Goal: Task Accomplishment & Management: Complete application form

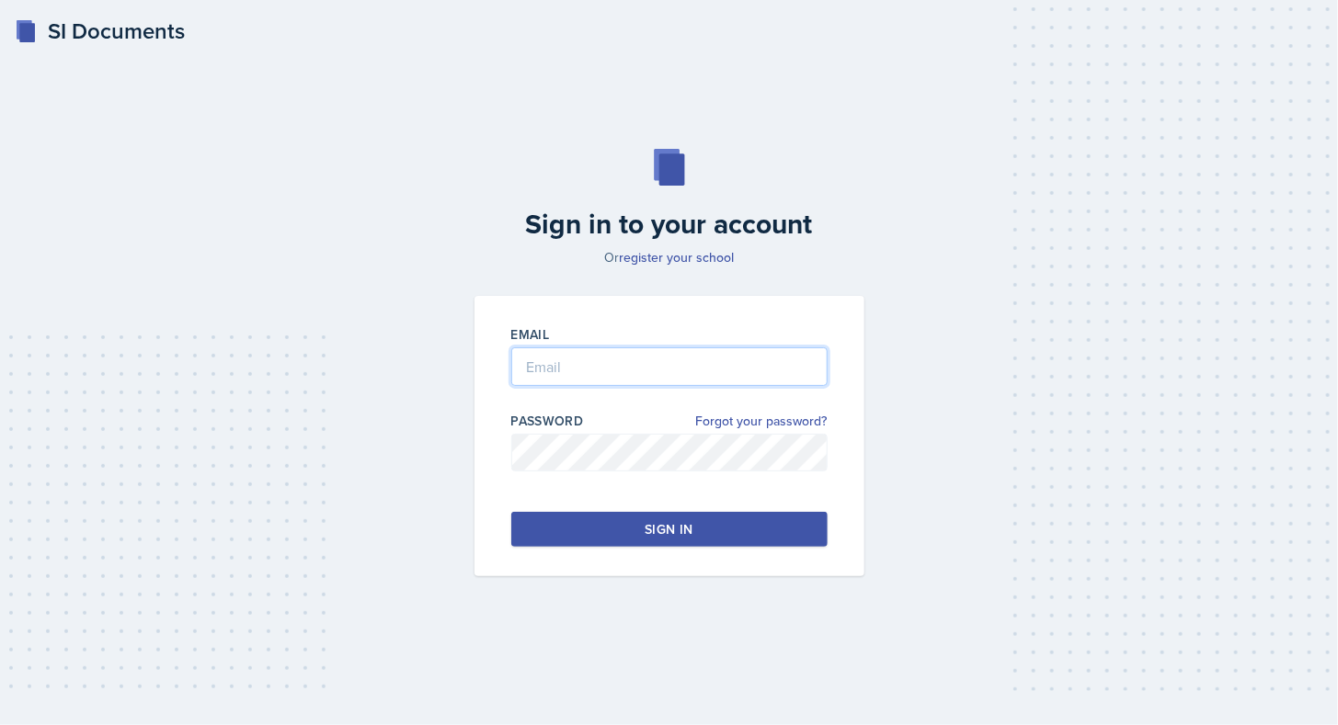
type input "[EMAIL_ADDRESS][DOMAIN_NAME]"
drag, startPoint x: 672, startPoint y: 550, endPoint x: 689, endPoint y: 525, distance: 29.8
click at [689, 525] on div "Email [EMAIL_ADDRESS][DOMAIN_NAME] Password Forgot your password? Sign in" at bounding box center [669, 436] width 390 height 280
click at [689, 525] on div "Sign in" at bounding box center [668, 529] width 48 height 18
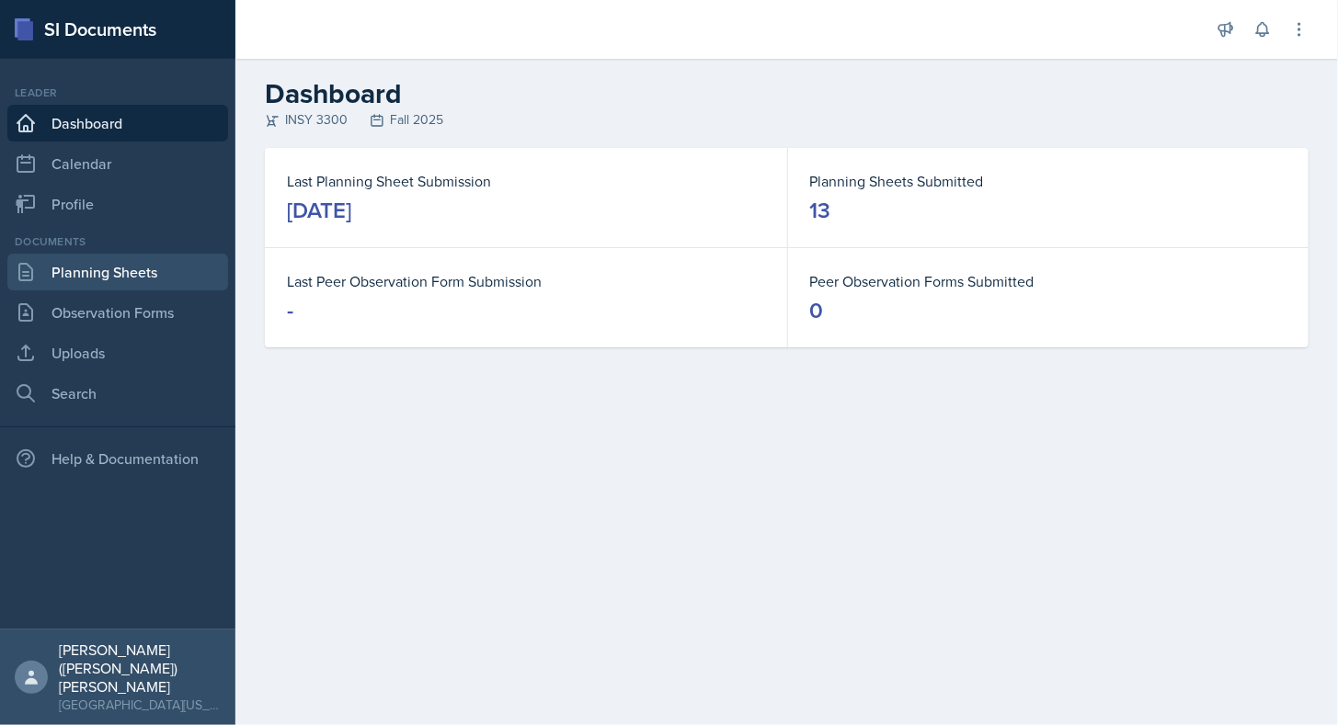
click at [113, 285] on link "Planning Sheets" at bounding box center [117, 272] width 221 height 37
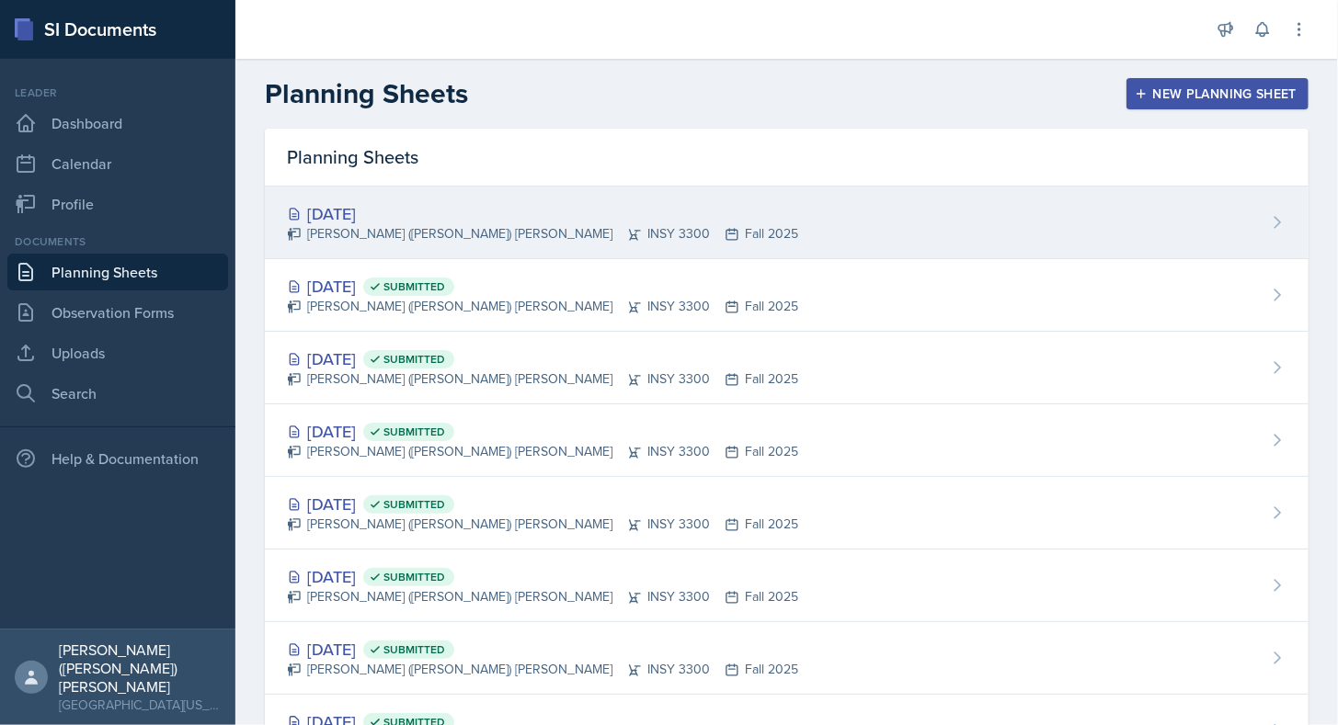
click at [679, 245] on div "[DATE] [PERSON_NAME] ([PERSON_NAME]) [PERSON_NAME] INSY 3300 Fall 2025" at bounding box center [786, 223] width 1043 height 73
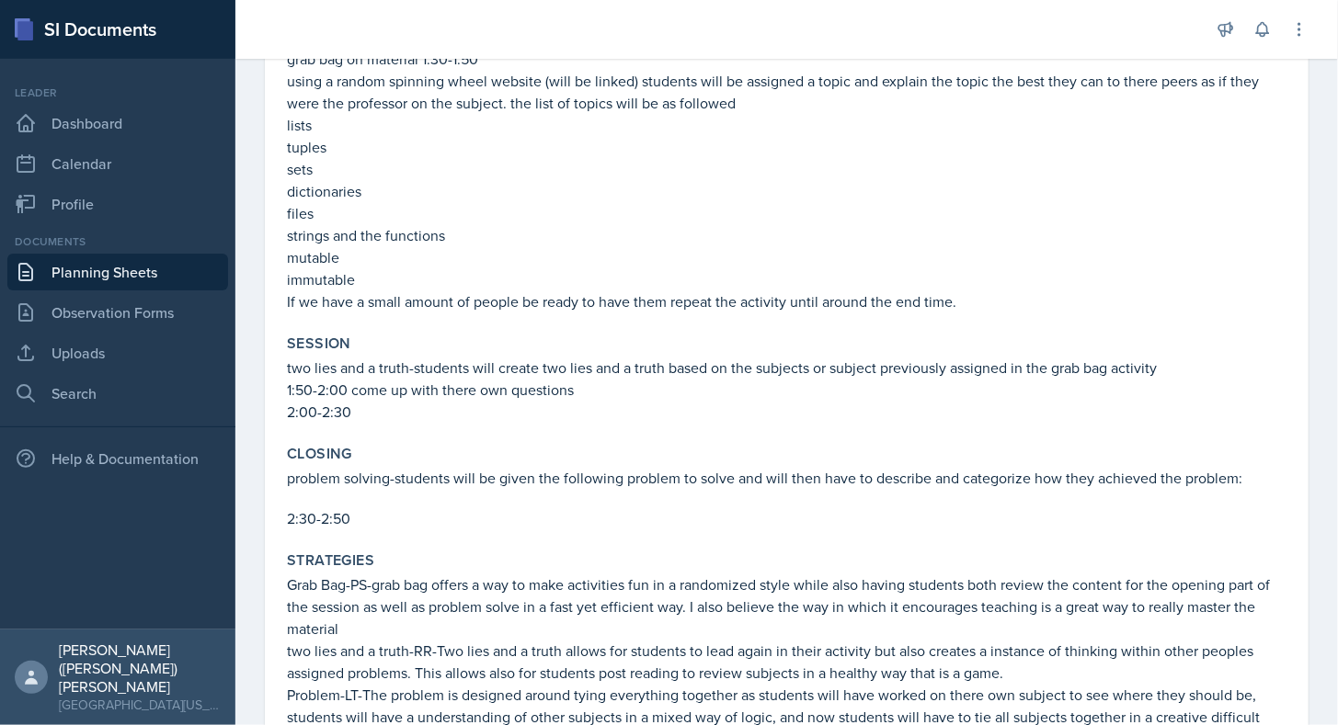
scroll to position [453, 0]
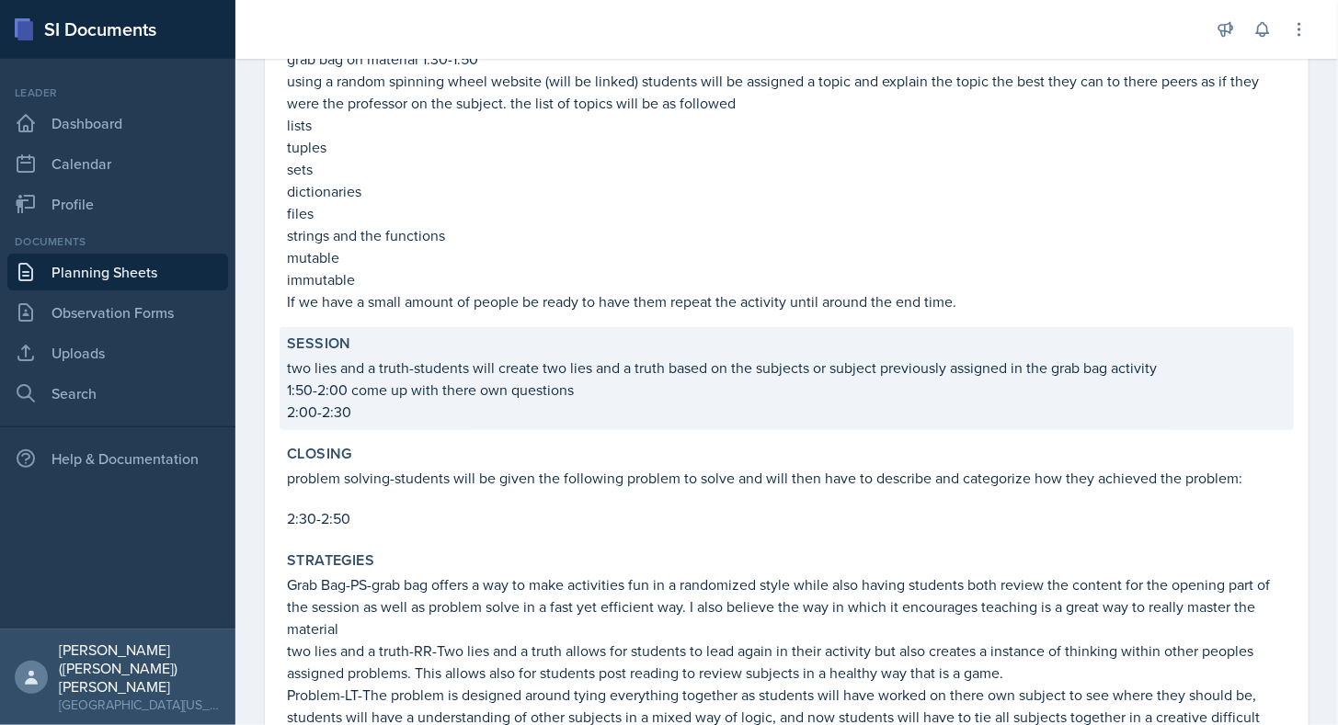
click at [478, 418] on p "2:00-2:30" at bounding box center [786, 412] width 999 height 22
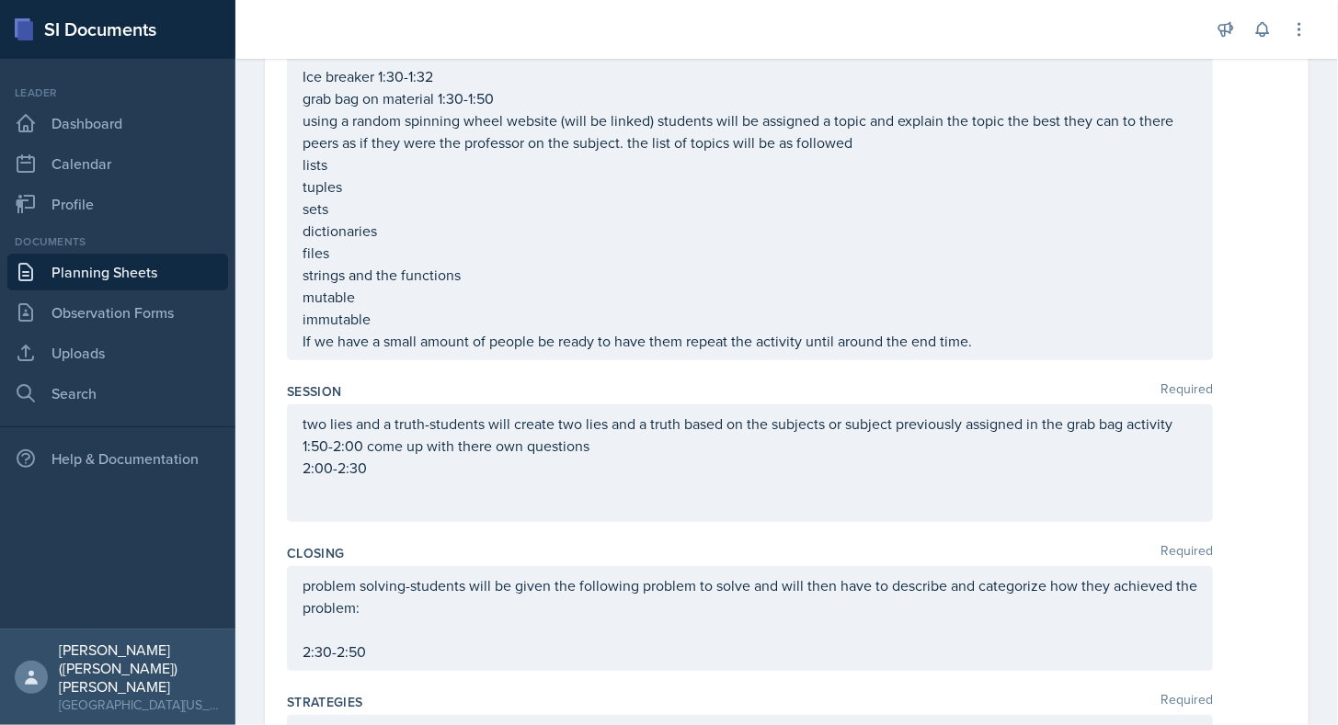
scroll to position [0, 0]
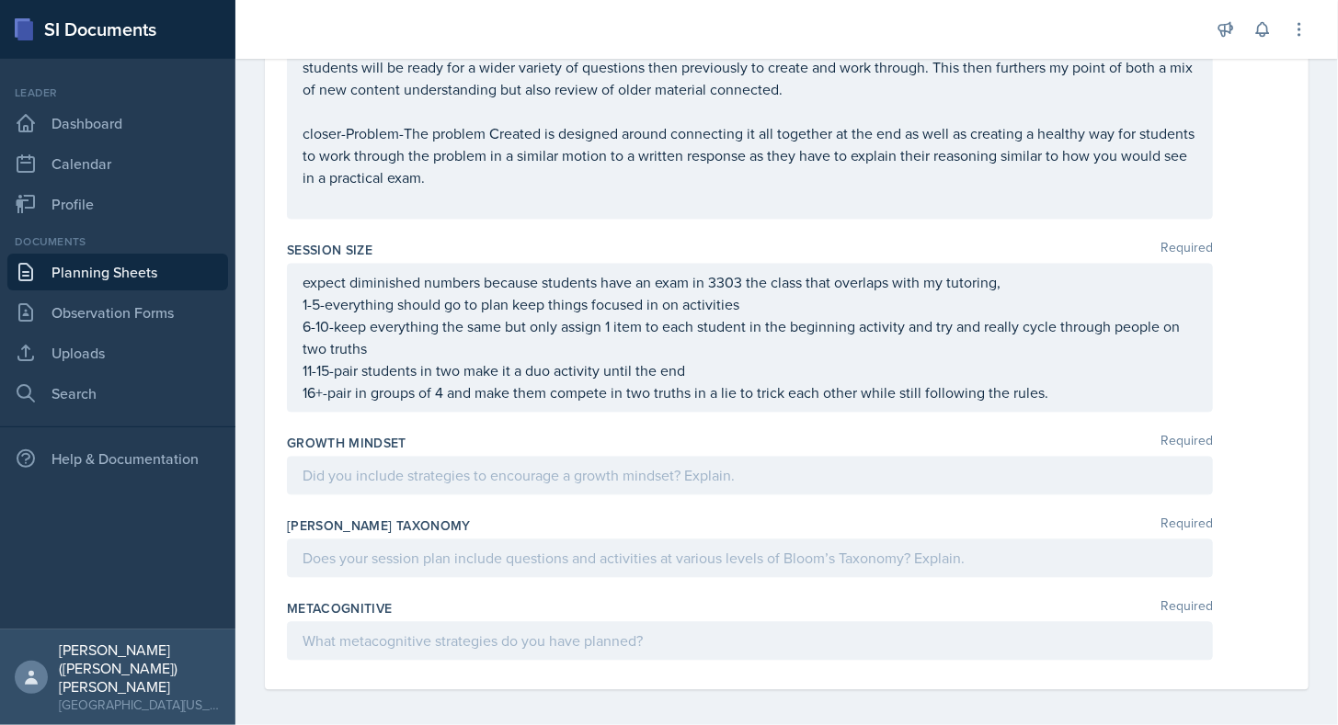
click at [589, 482] on div at bounding box center [750, 476] width 926 height 39
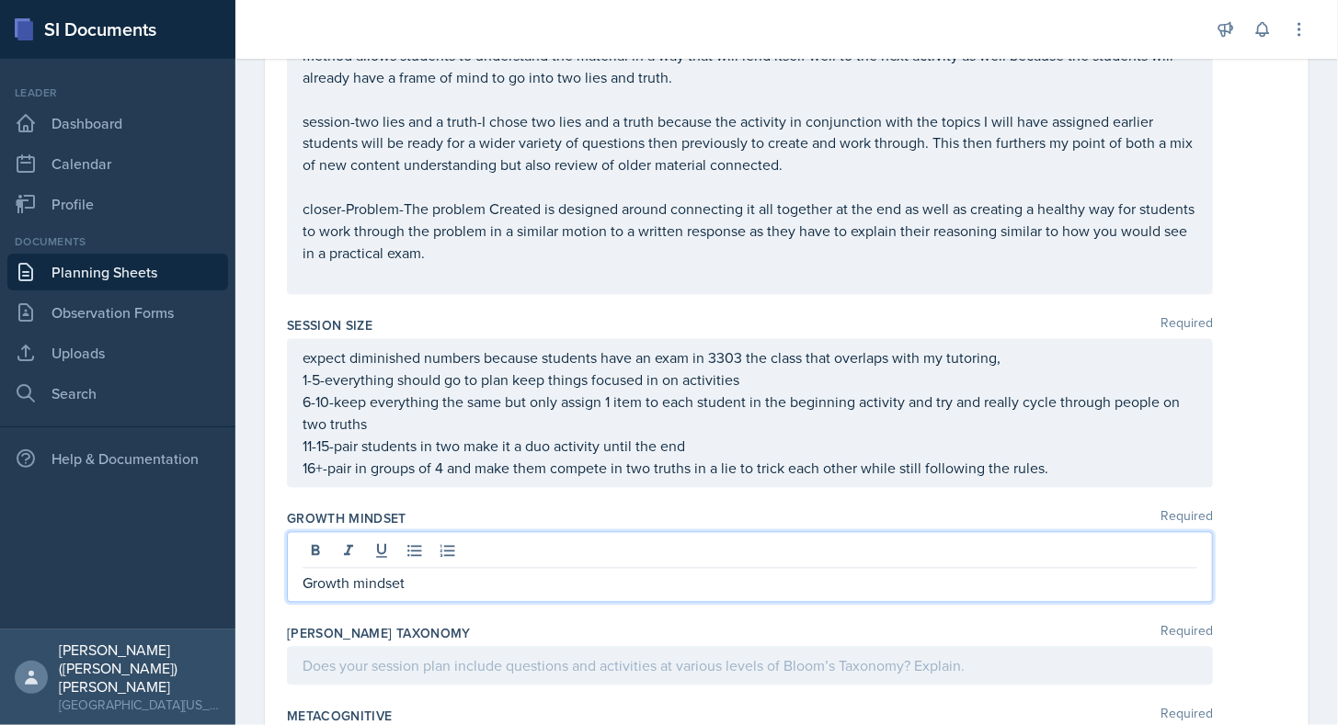
scroll to position [1581, 0]
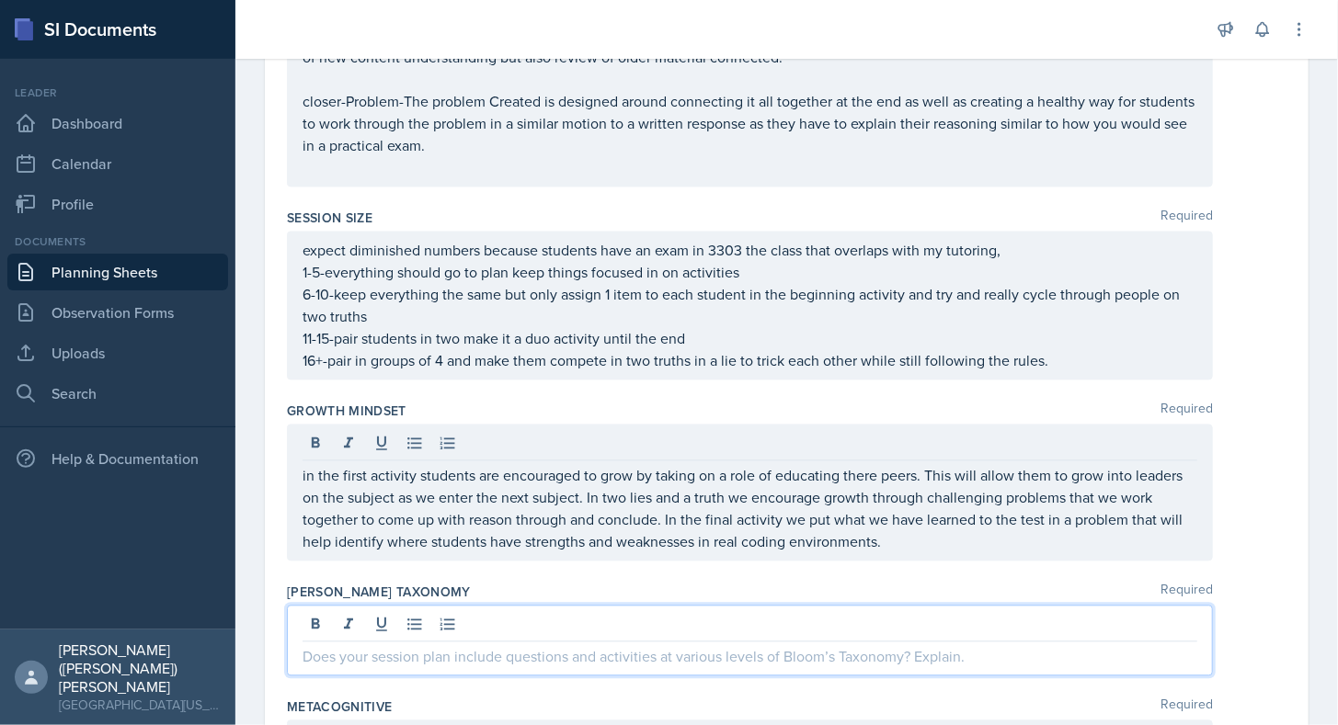
click at [530, 612] on div at bounding box center [750, 641] width 926 height 71
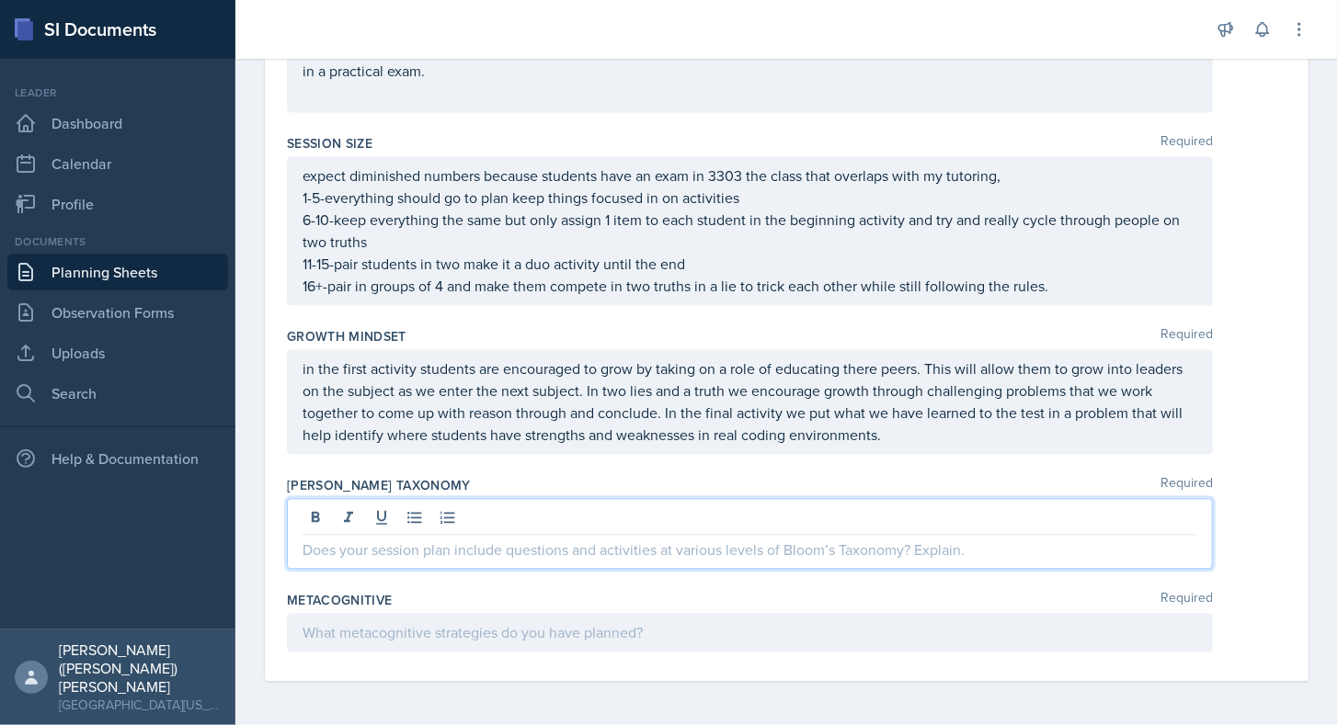
click at [522, 625] on p at bounding box center [749, 632] width 894 height 22
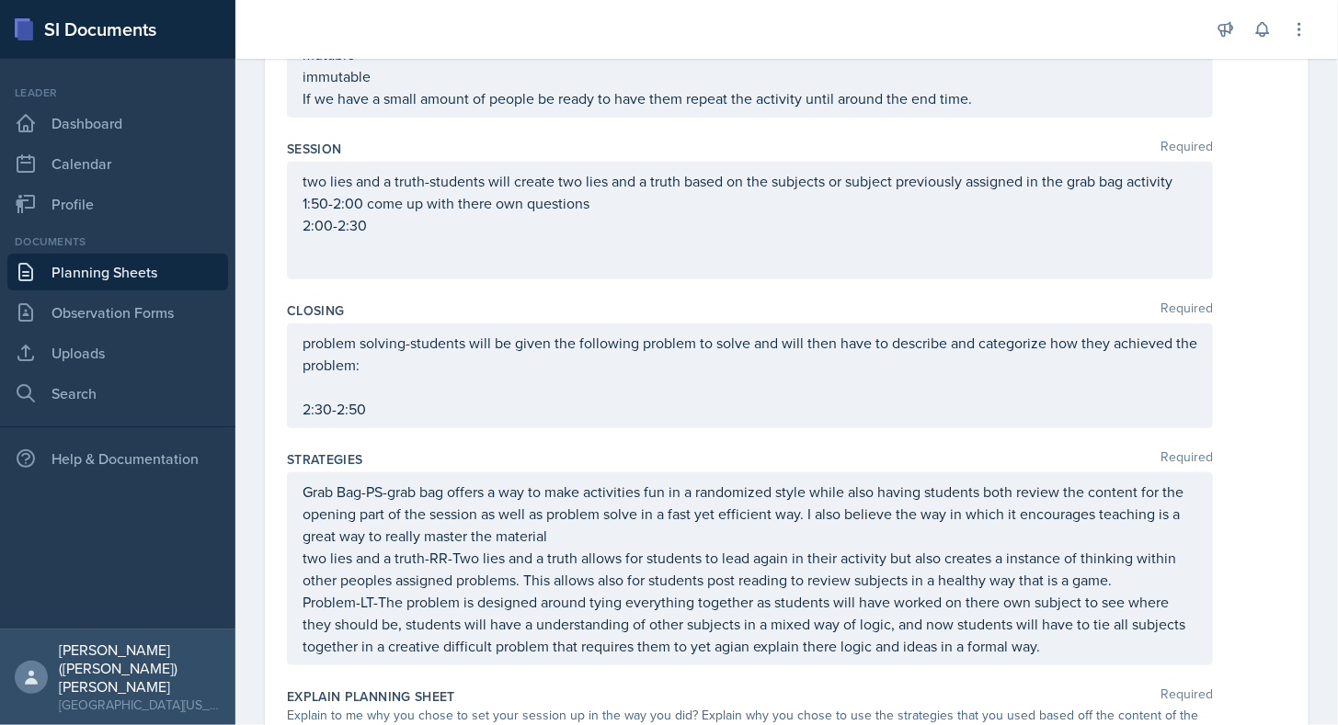
scroll to position [726, 0]
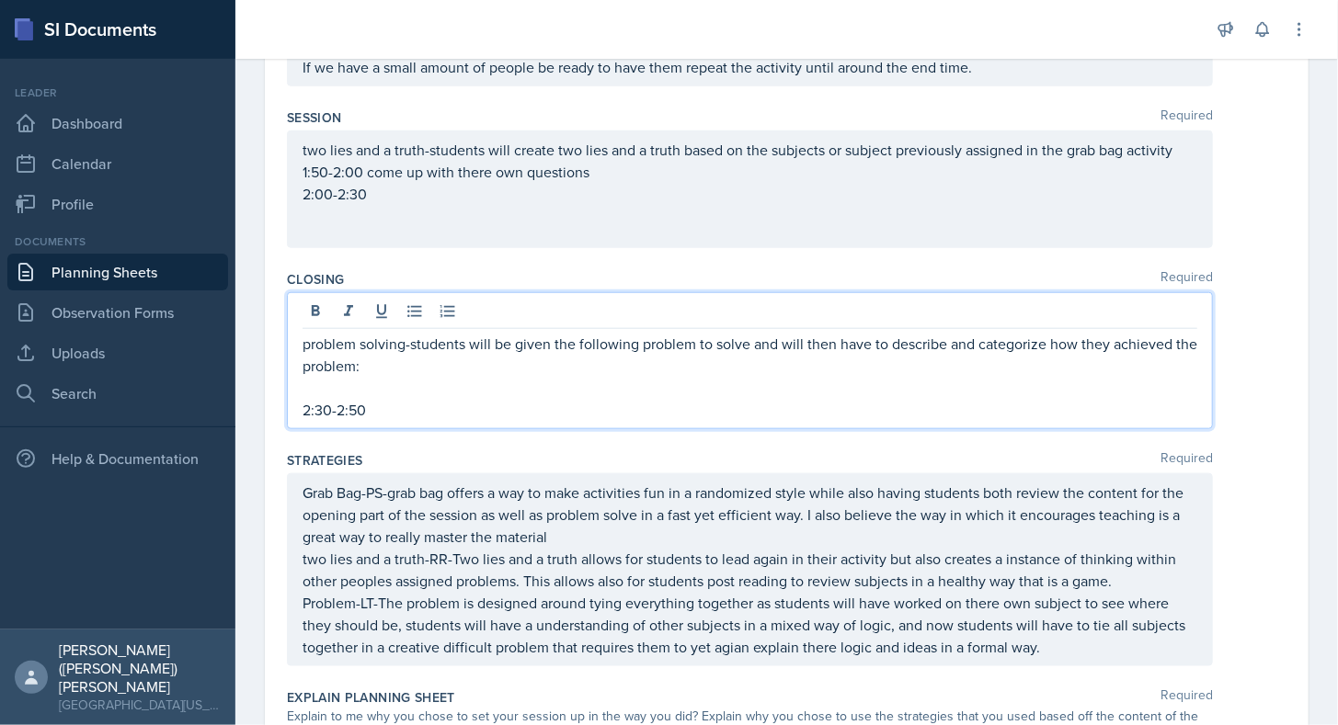
click at [349, 369] on p "problem solving-students will be given the following problem to solve and will …" at bounding box center [749, 355] width 894 height 44
click at [349, 377] on p at bounding box center [749, 388] width 894 height 22
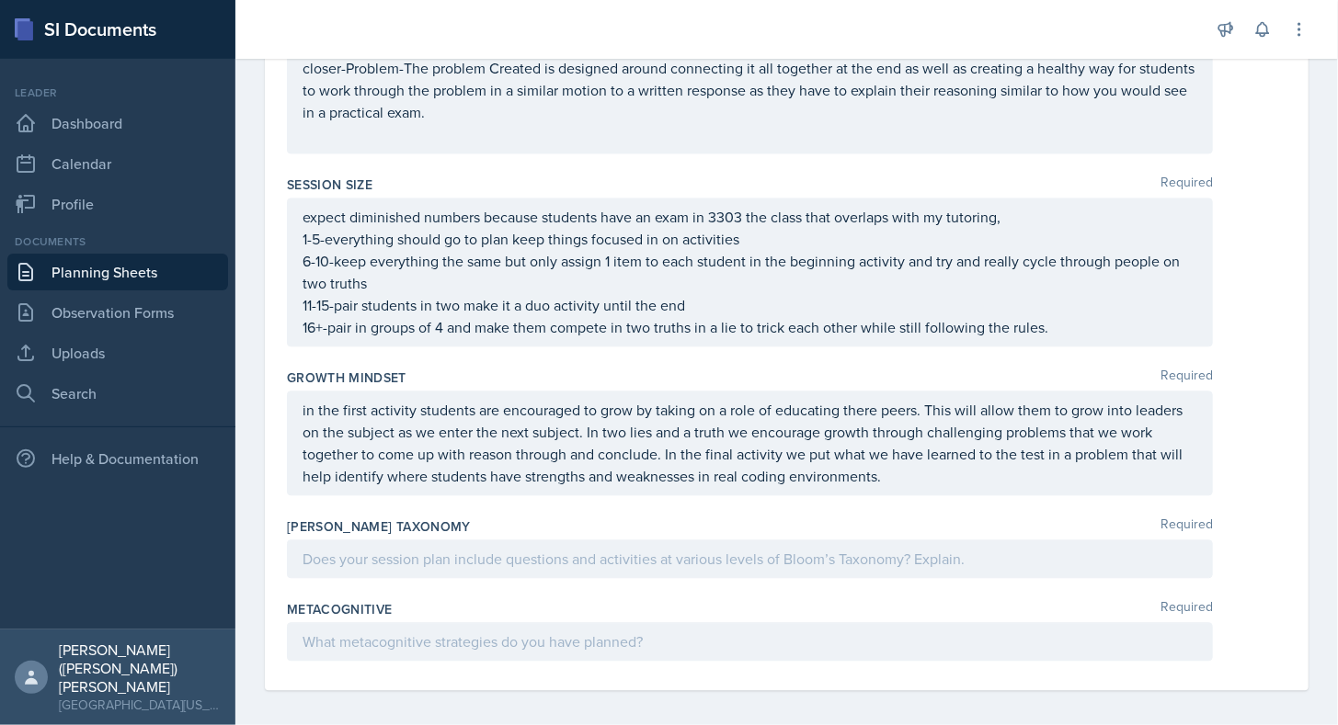
scroll to position [1736, 0]
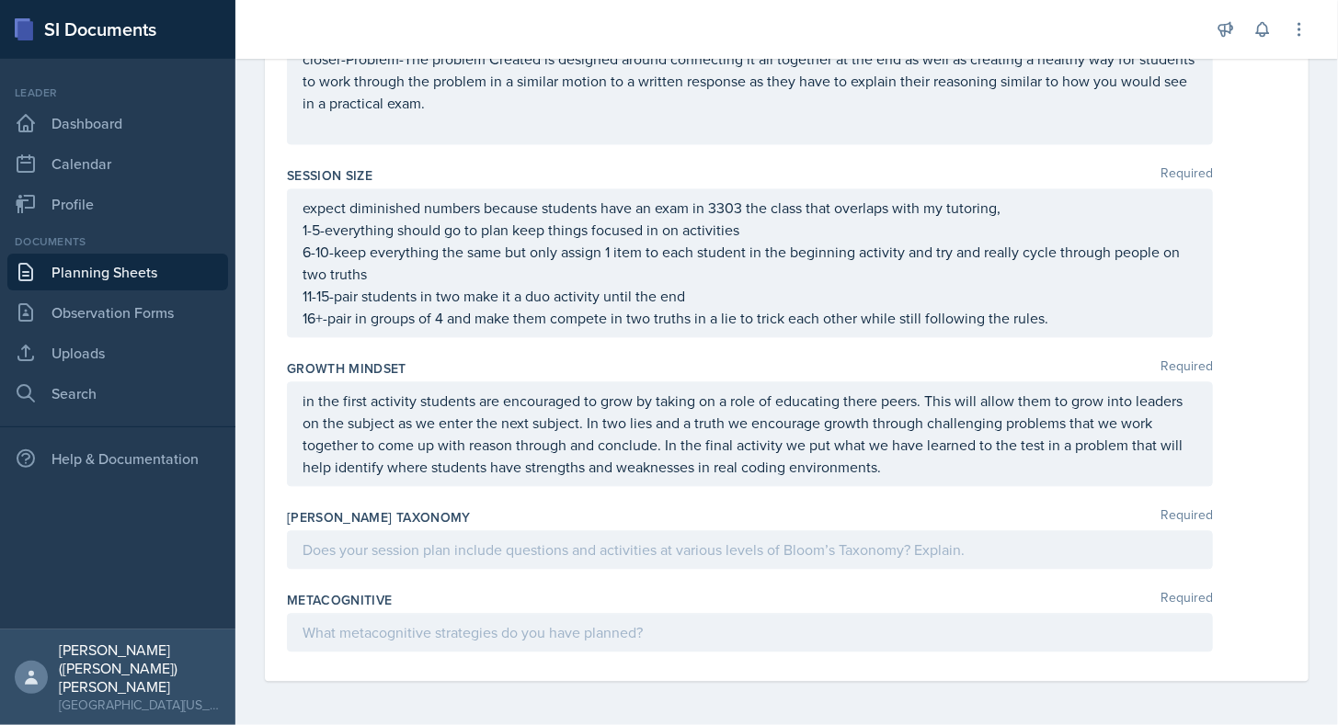
click at [422, 548] on p at bounding box center [749, 550] width 894 height 22
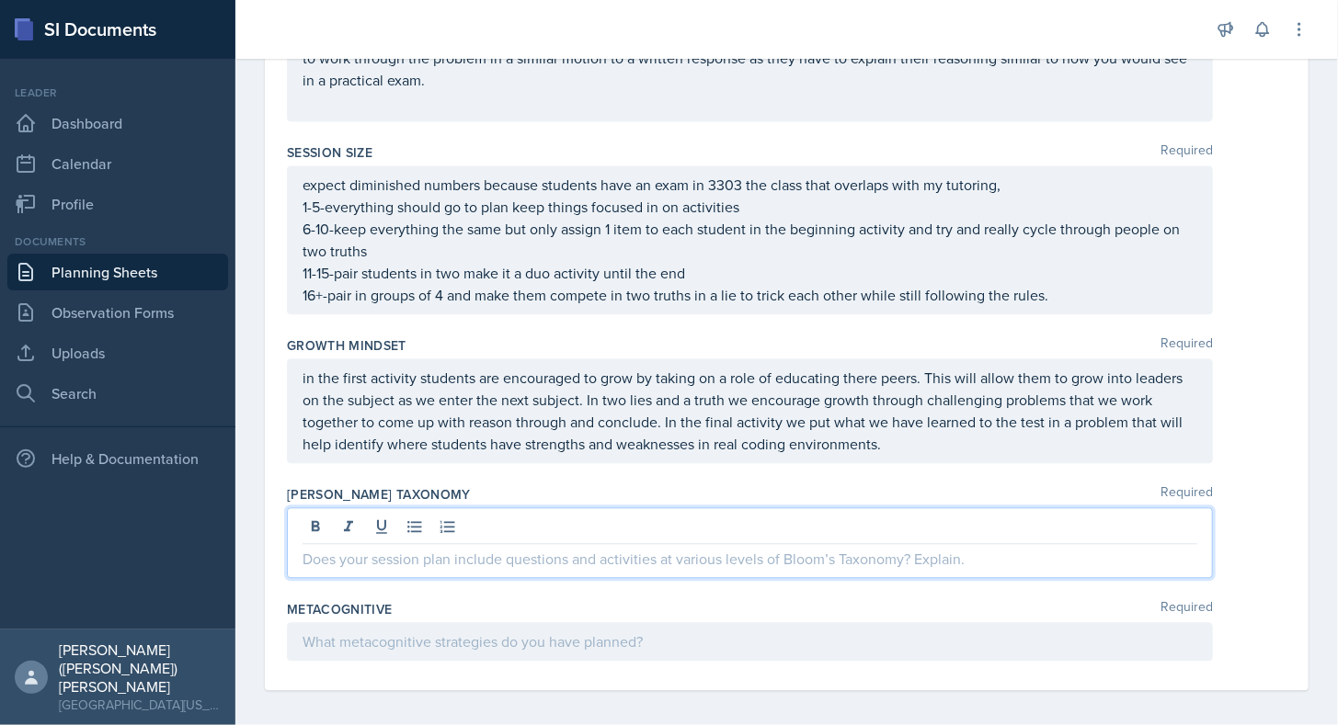
click at [618, 631] on div at bounding box center [750, 641] width 926 height 39
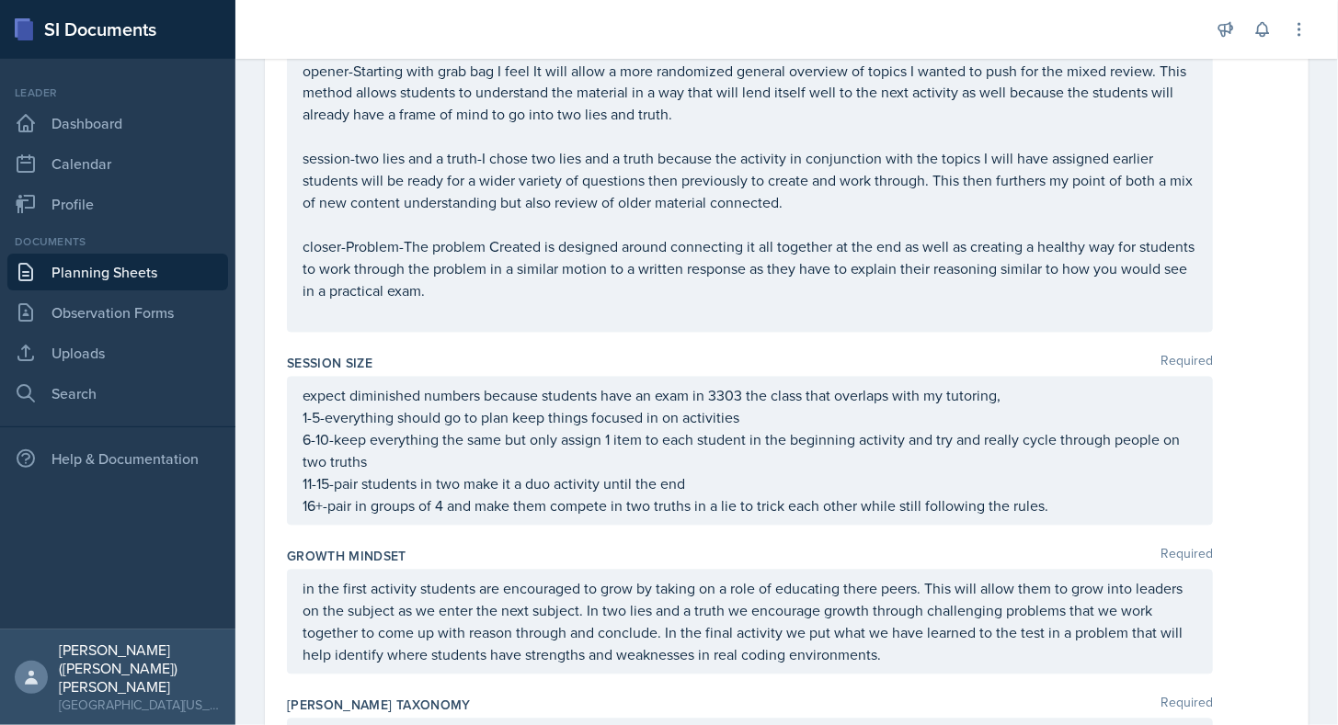
scroll to position [1758, 0]
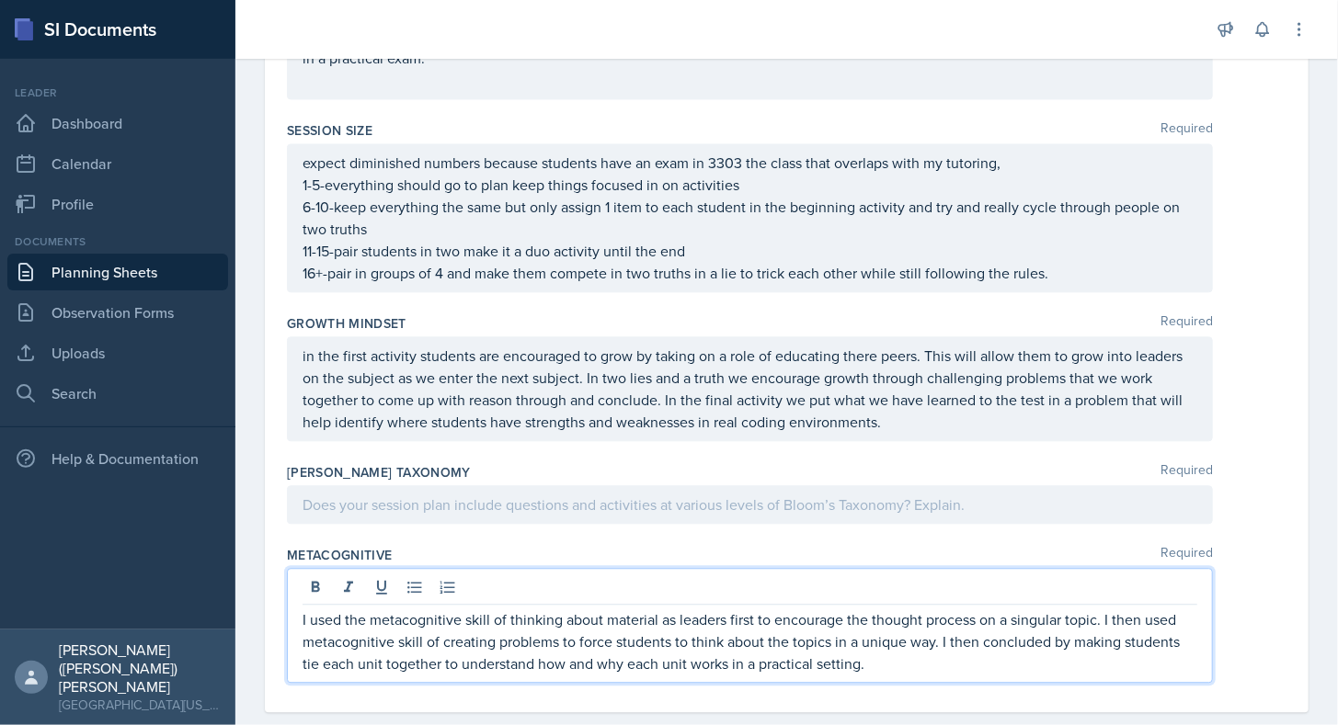
click at [536, 517] on div "[PERSON_NAME] Taxonomy Required" at bounding box center [786, 497] width 999 height 83
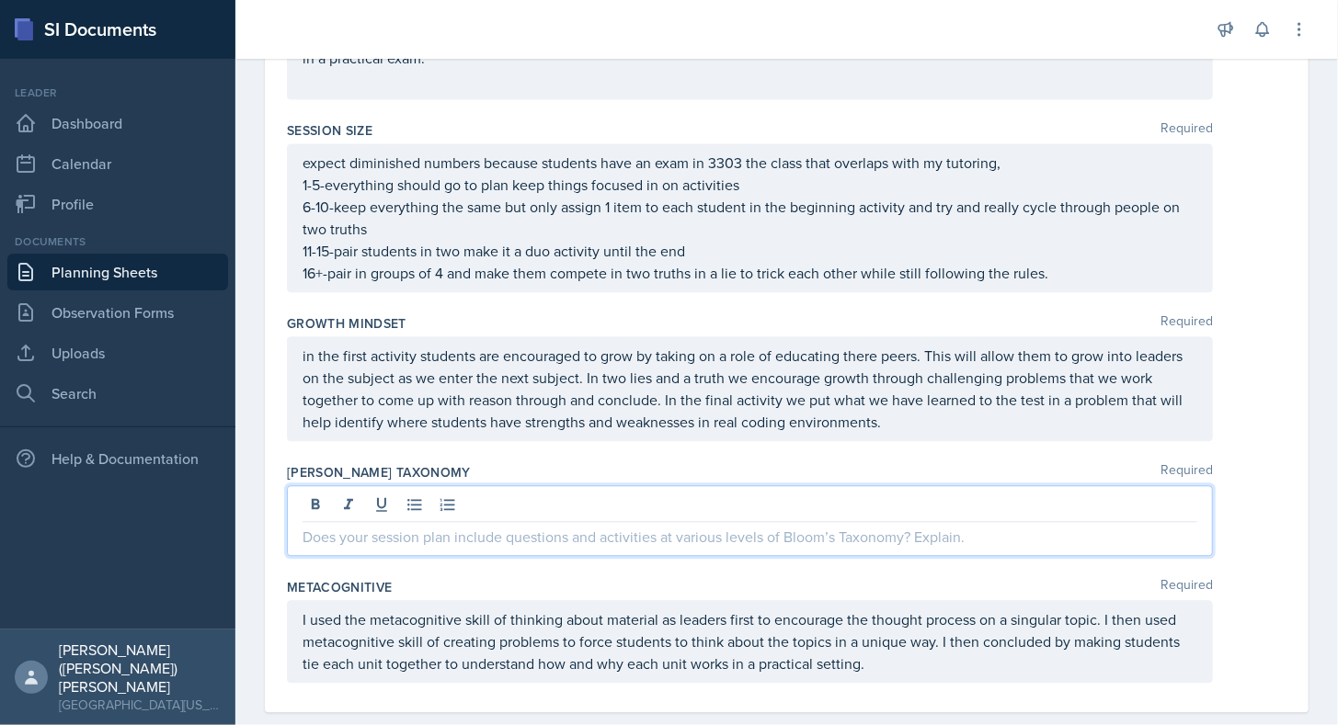
click at [536, 517] on div at bounding box center [750, 520] width 926 height 71
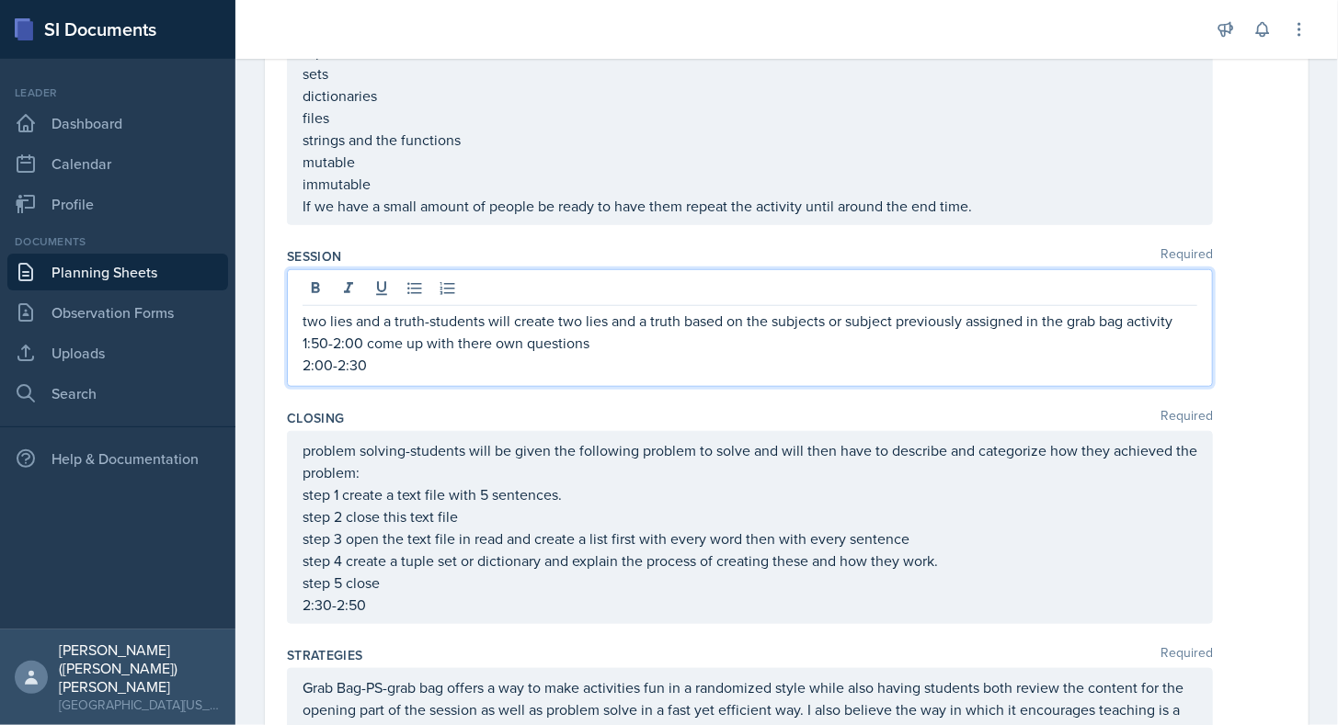
scroll to position [619, 0]
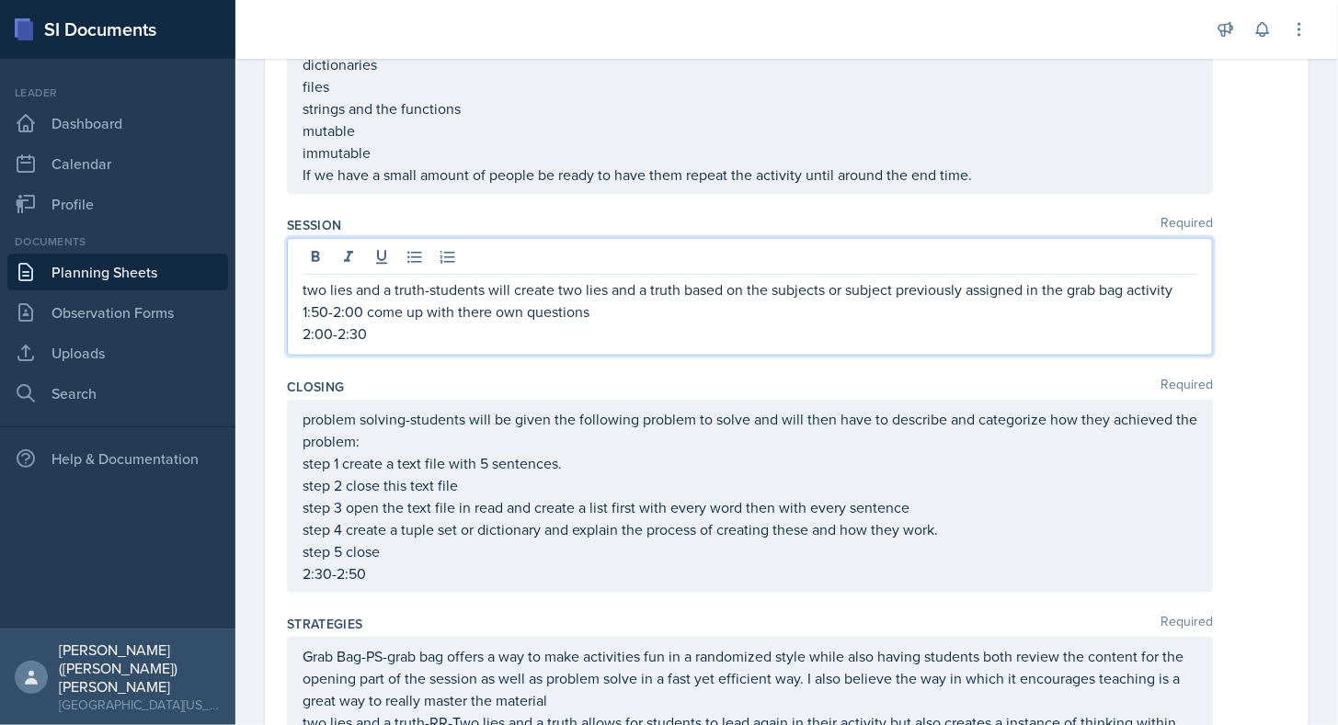
click at [461, 323] on p "2:00-2:30" at bounding box center [749, 334] width 894 height 22
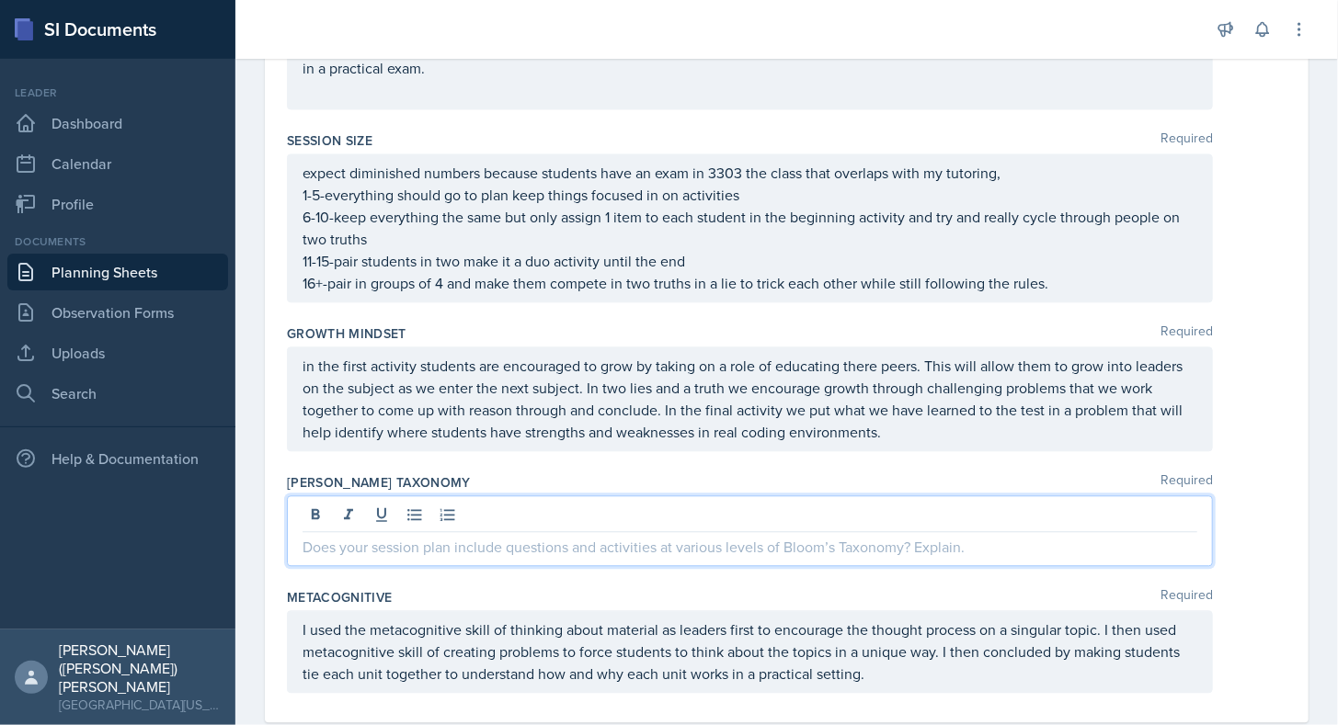
scroll to position [1780, 0]
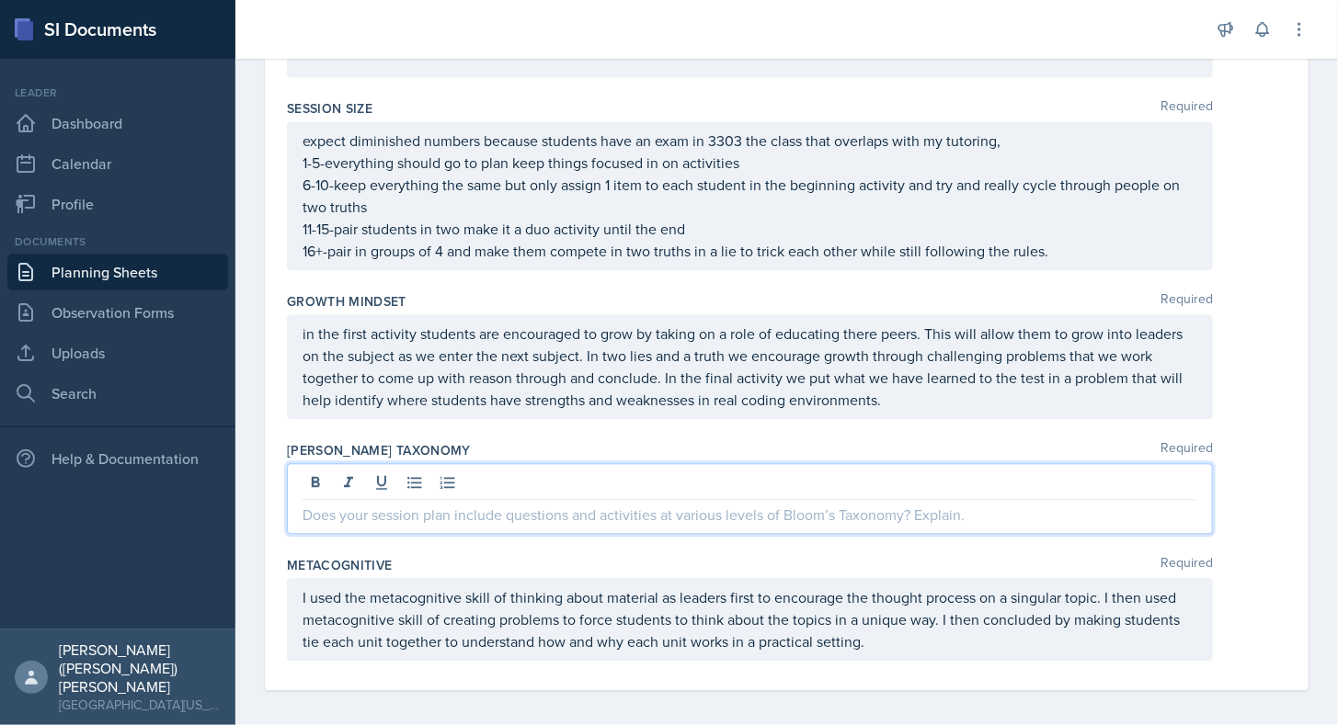
click at [524, 504] on p at bounding box center [749, 515] width 894 height 22
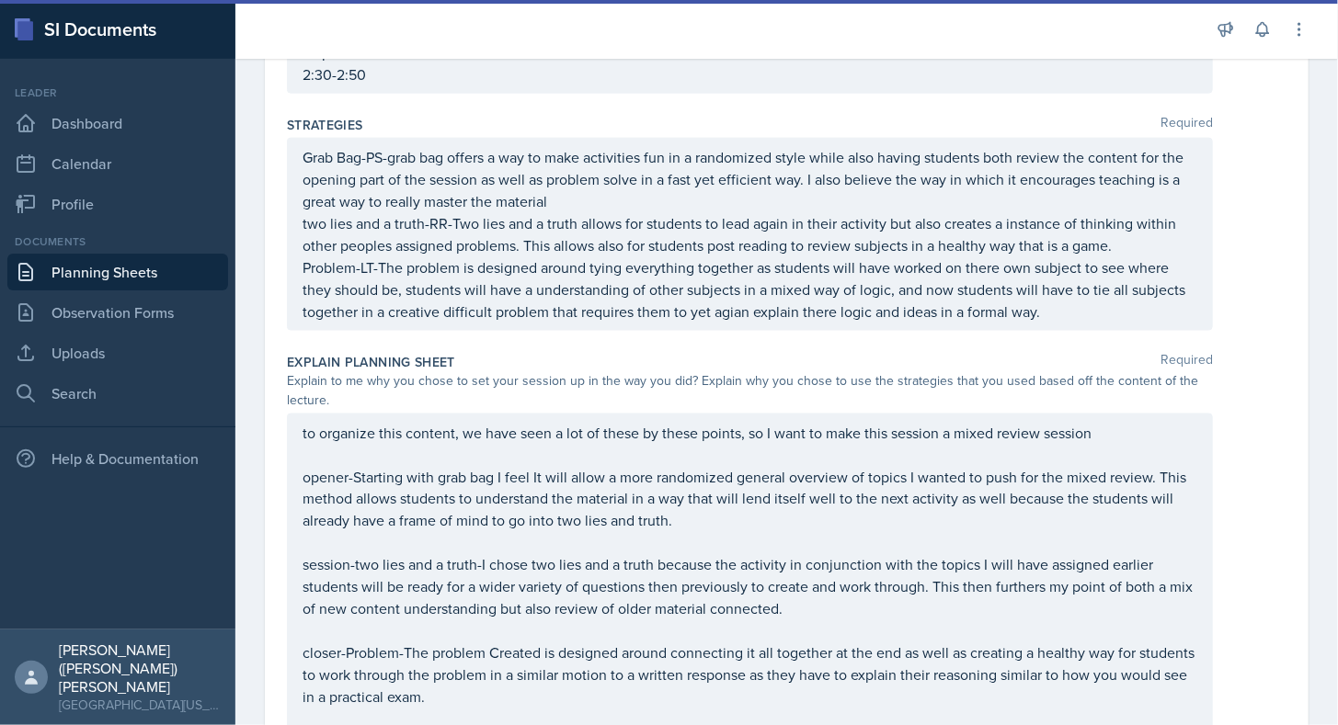
scroll to position [1116, 0]
click at [300, 442] on div "to organize this content, we have seen a lot of these by these points, so I wan…" at bounding box center [750, 578] width 926 height 325
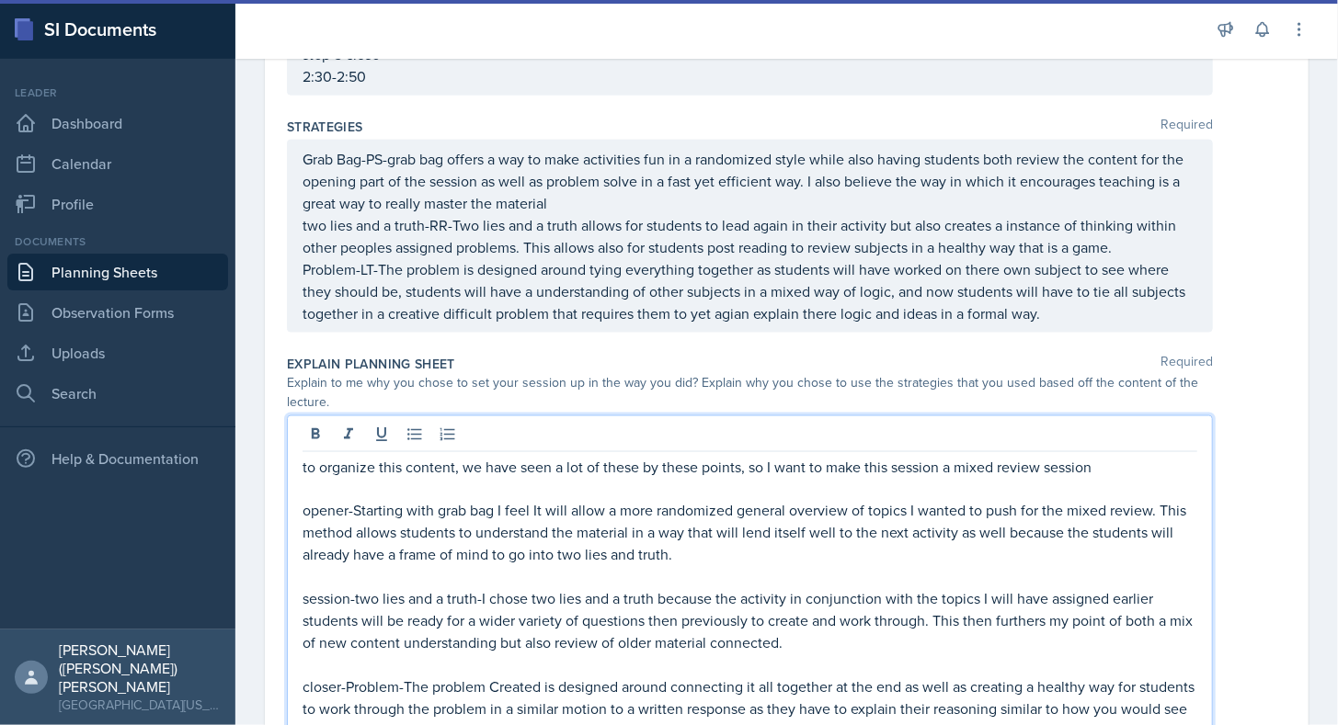
scroll to position [1148, 0]
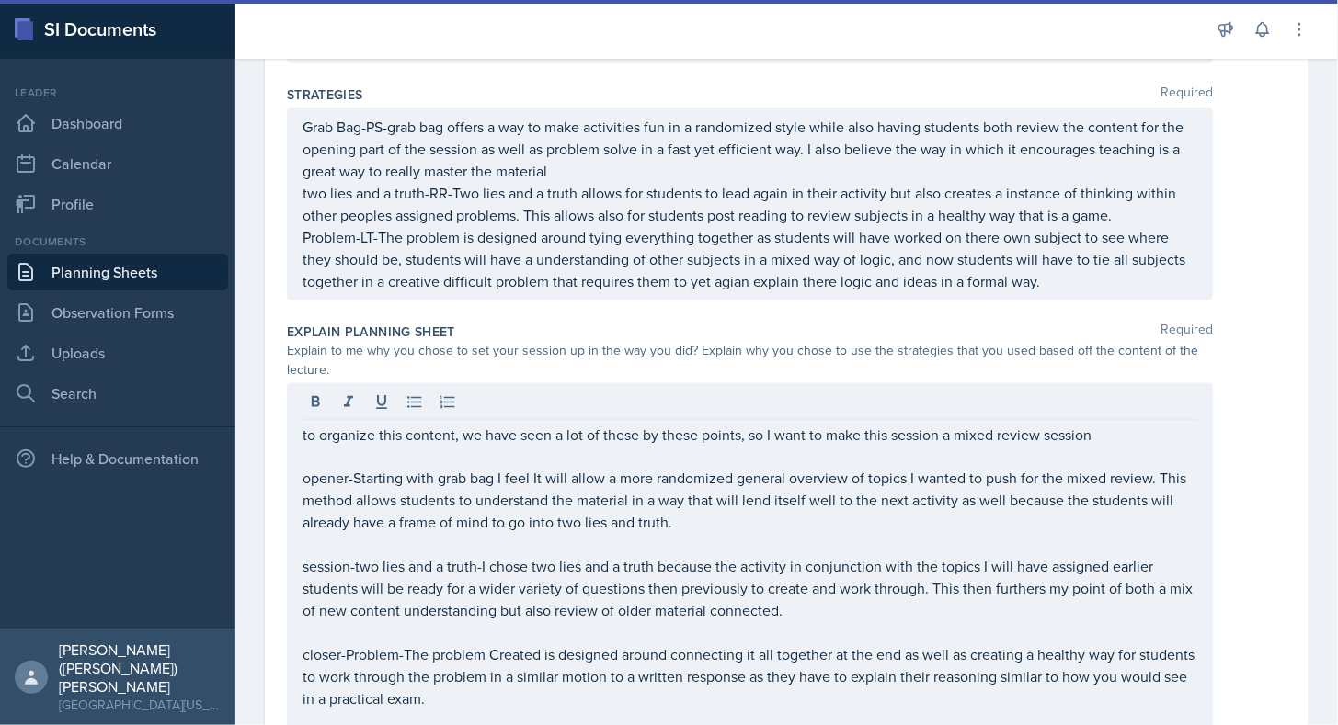
click at [298, 477] on div "to organize this content, we have seen a lot of these by these points, so I wan…" at bounding box center [750, 562] width 926 height 358
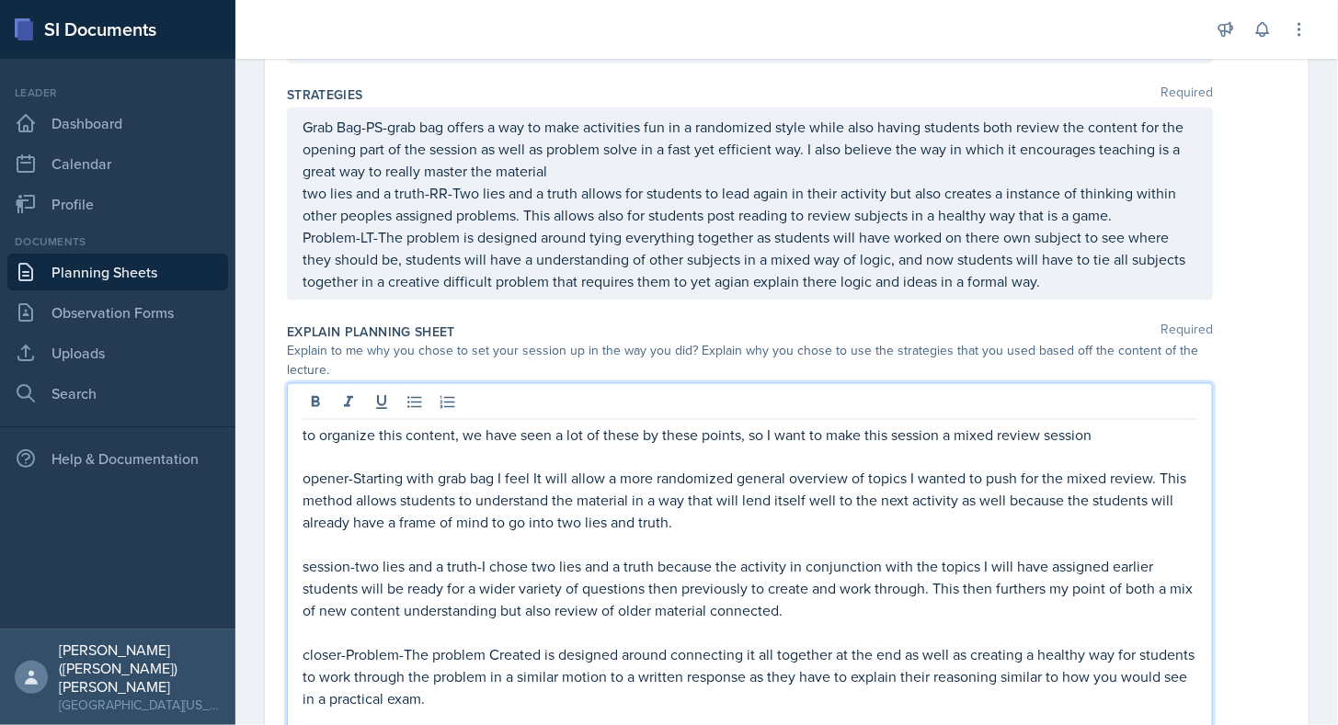
click at [344, 478] on p "opener-Starting with grab bag I feel It will allow a more randomized general ov…" at bounding box center [749, 501] width 894 height 66
click at [347, 477] on p "opener-Starting with grab bag I feel It will allow a more randomized general ov…" at bounding box center [749, 501] width 894 height 66
click at [352, 477] on p "opener-Starting with grab bag I feel It will allow a more randomized general ov…" at bounding box center [749, 501] width 894 height 66
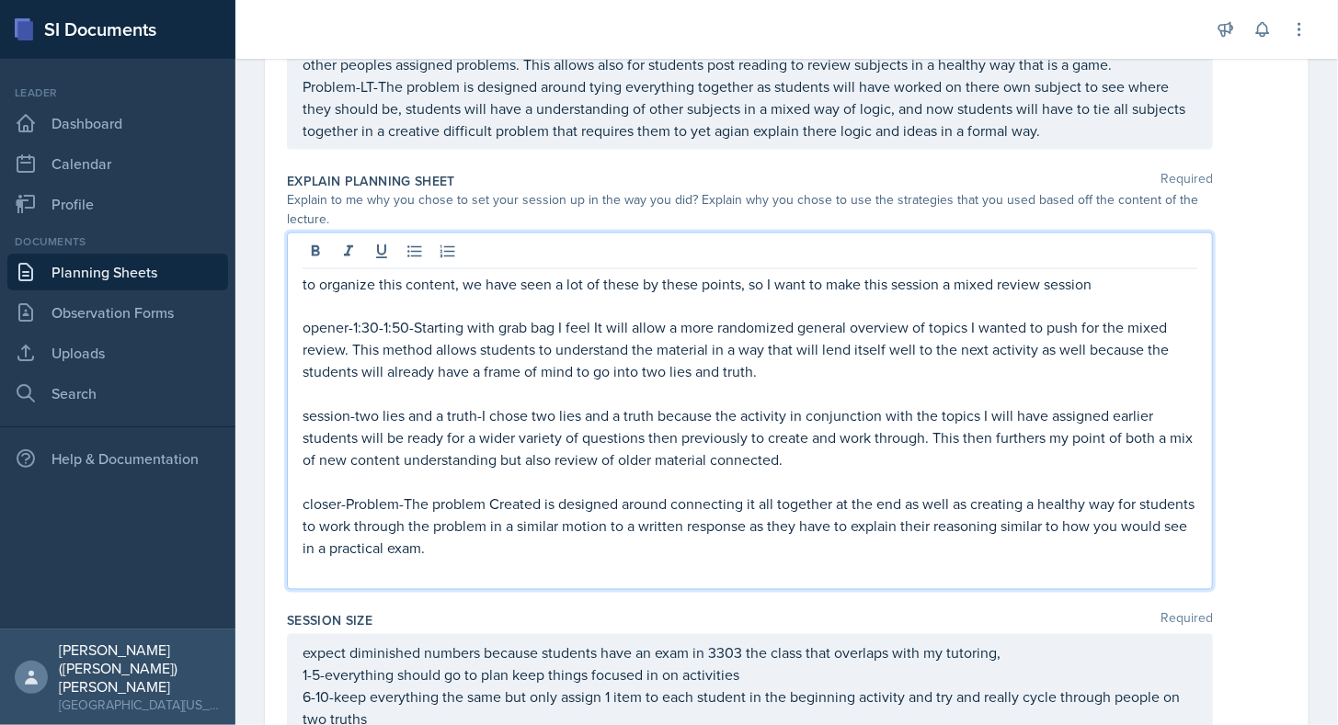
scroll to position [1300, 0]
click at [350, 414] on p "session-two lies and a truth-I chose two lies and a truth because the activity …" at bounding box center [749, 437] width 894 height 66
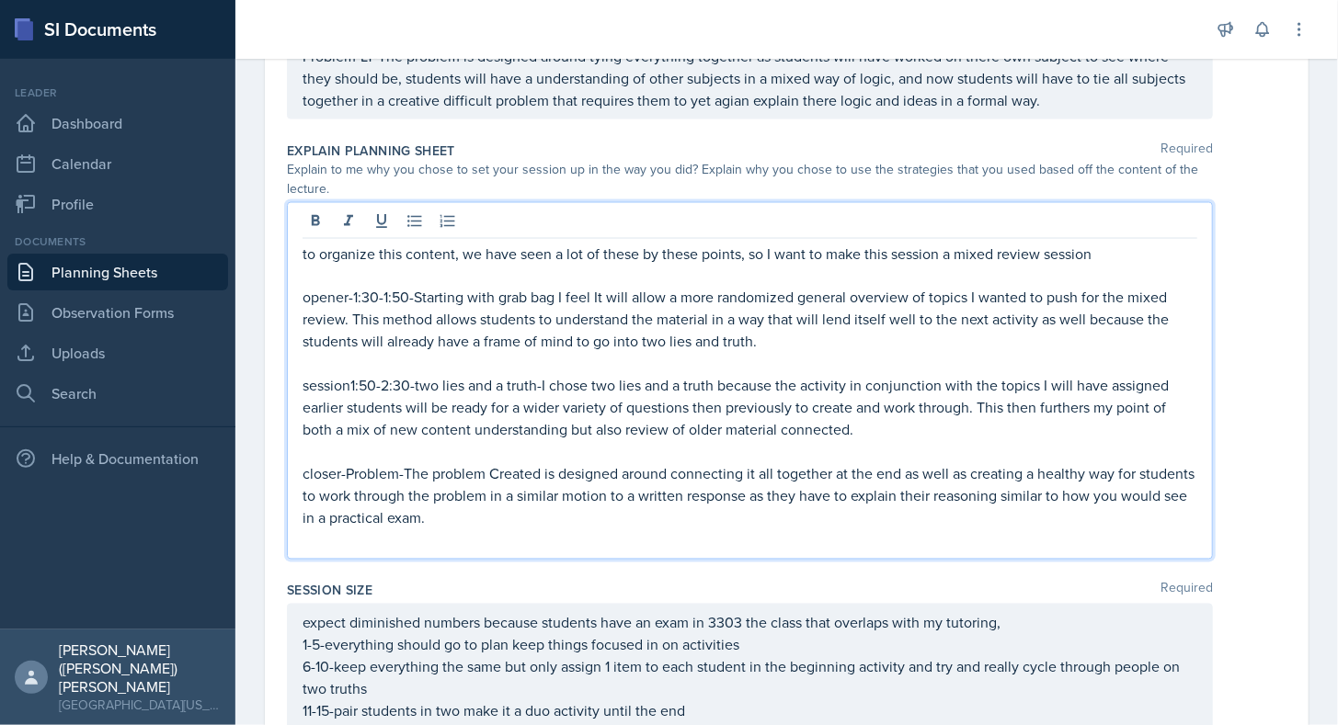
click at [350, 386] on p "session1:50-2:30-two lies and a truth-I chose two lies and a truth because the …" at bounding box center [749, 408] width 894 height 66
click at [399, 476] on p "closer-Problem-The problem Created is designed around connecting it all togethe…" at bounding box center [749, 496] width 894 height 66
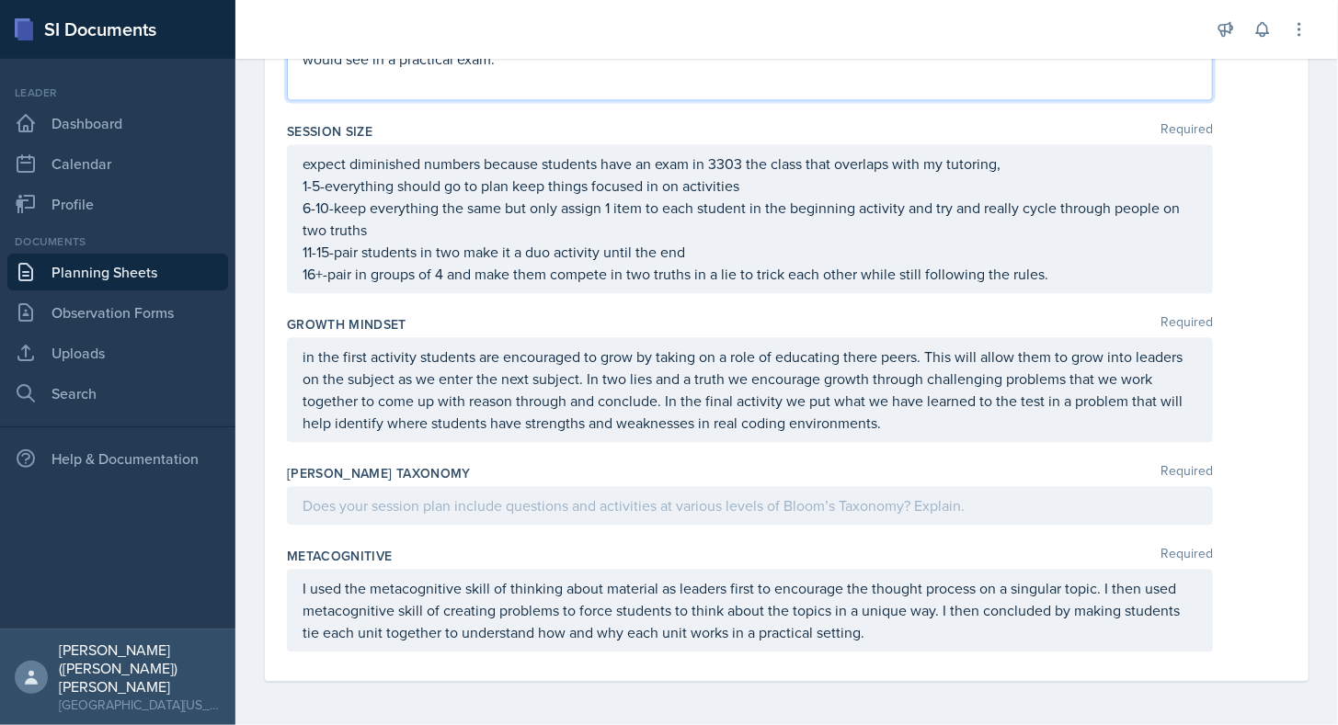
click at [564, 511] on p at bounding box center [749, 506] width 894 height 22
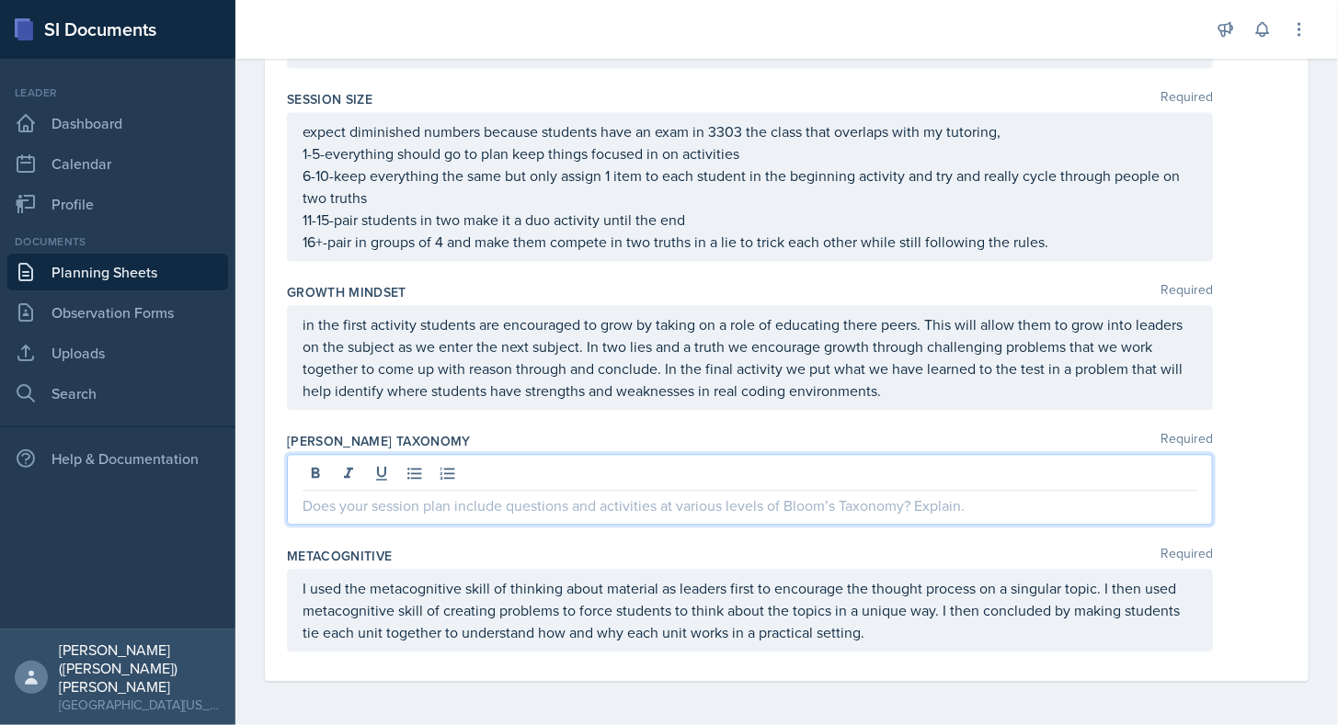
scroll to position [1780, 0]
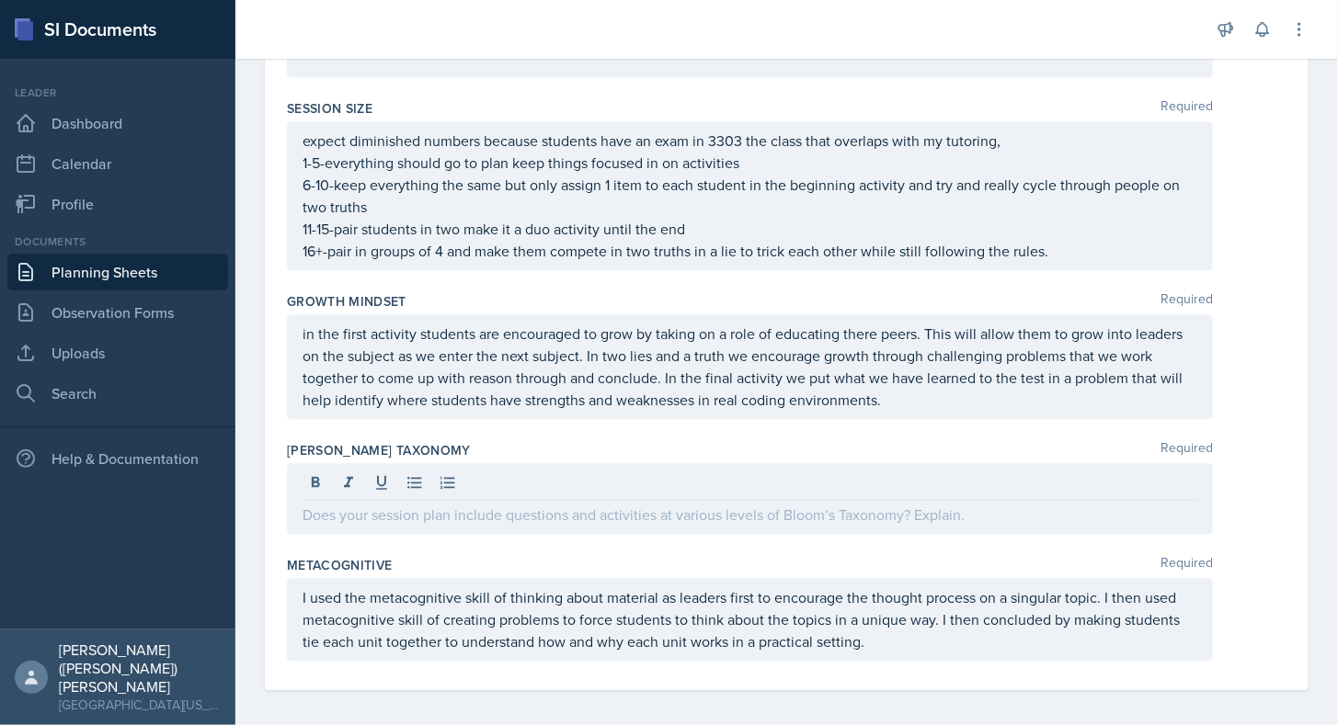
click at [501, 504] on p at bounding box center [749, 515] width 894 height 22
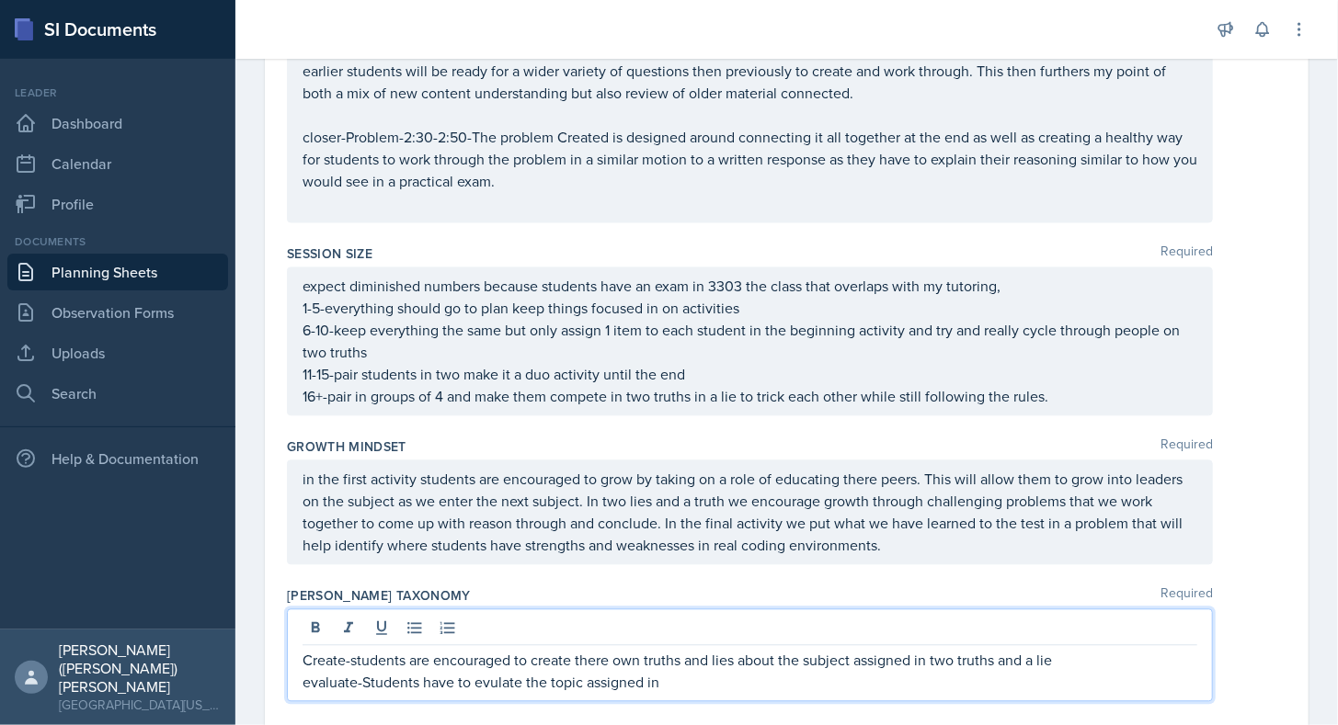
scroll to position [1802, 0]
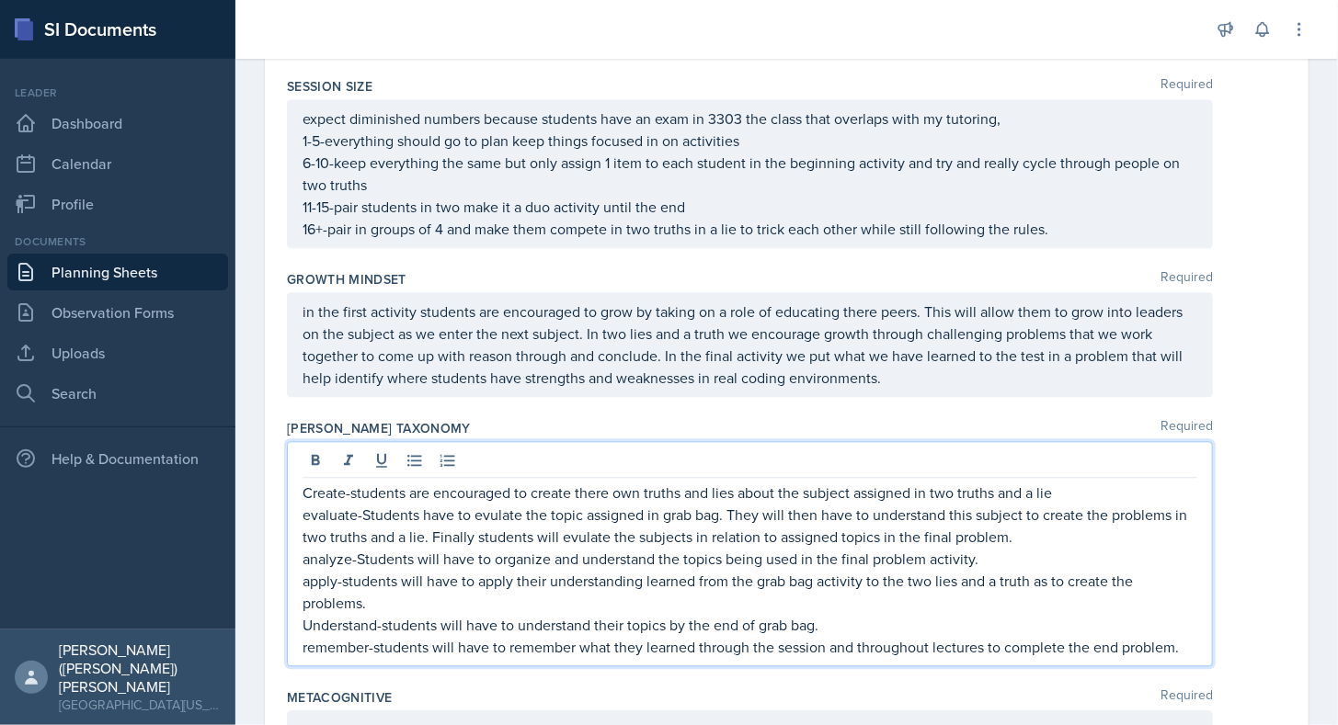
click at [359, 591] on p "apply-students will have to apply their understanding learned from the grab bag…" at bounding box center [749, 592] width 894 height 44
drag, startPoint x: 357, startPoint y: 510, endPoint x: 290, endPoint y: 507, distance: 66.2
click at [290, 507] on div "Create-students are encouraged to create there own truths and lies about the su…" at bounding box center [750, 553] width 926 height 225
copy p "evaluate"
drag, startPoint x: 521, startPoint y: 514, endPoint x: 472, endPoint y: 512, distance: 48.8
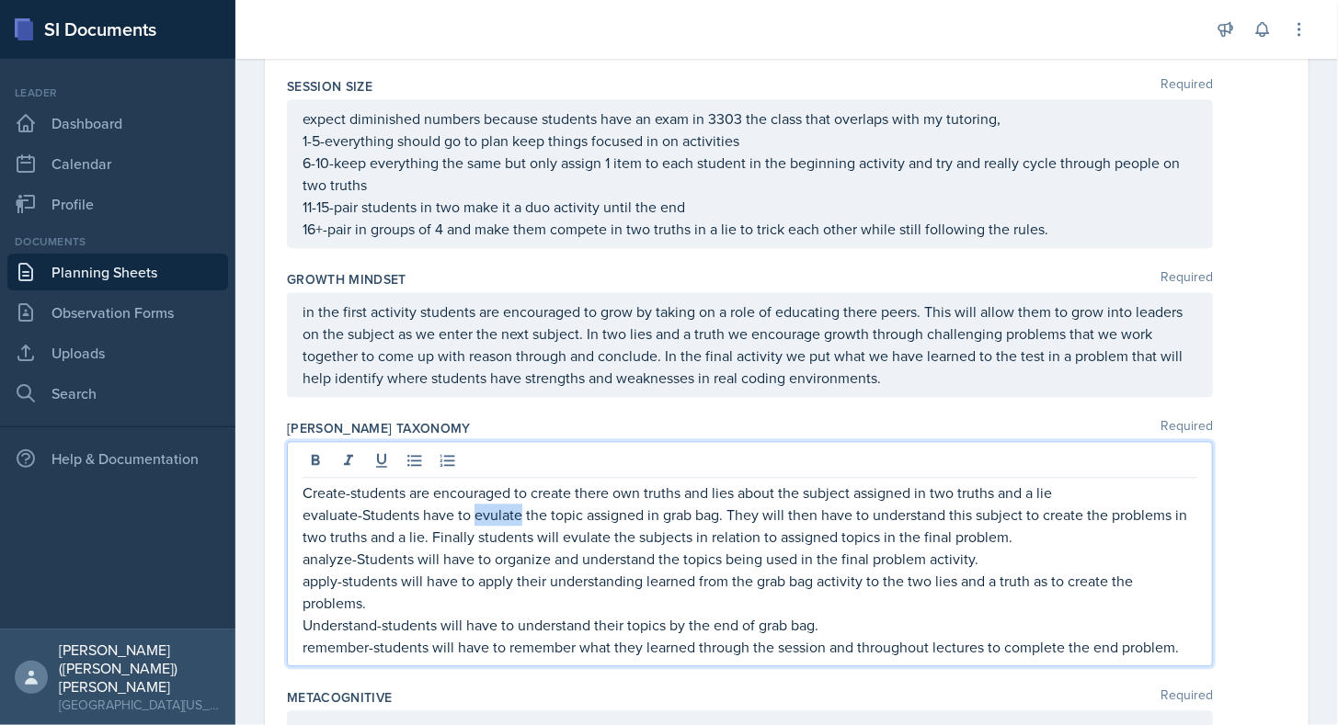
click at [472, 512] on p "evaluate-Students have to evulate the topic assigned in grab bag. They will the…" at bounding box center [749, 526] width 894 height 44
drag, startPoint x: 621, startPoint y: 531, endPoint x: 578, endPoint y: 530, distance: 42.3
click at [578, 530] on p "evaluate-Students have to evaluate the topic assigned in grab bag. They will th…" at bounding box center [749, 526] width 894 height 44
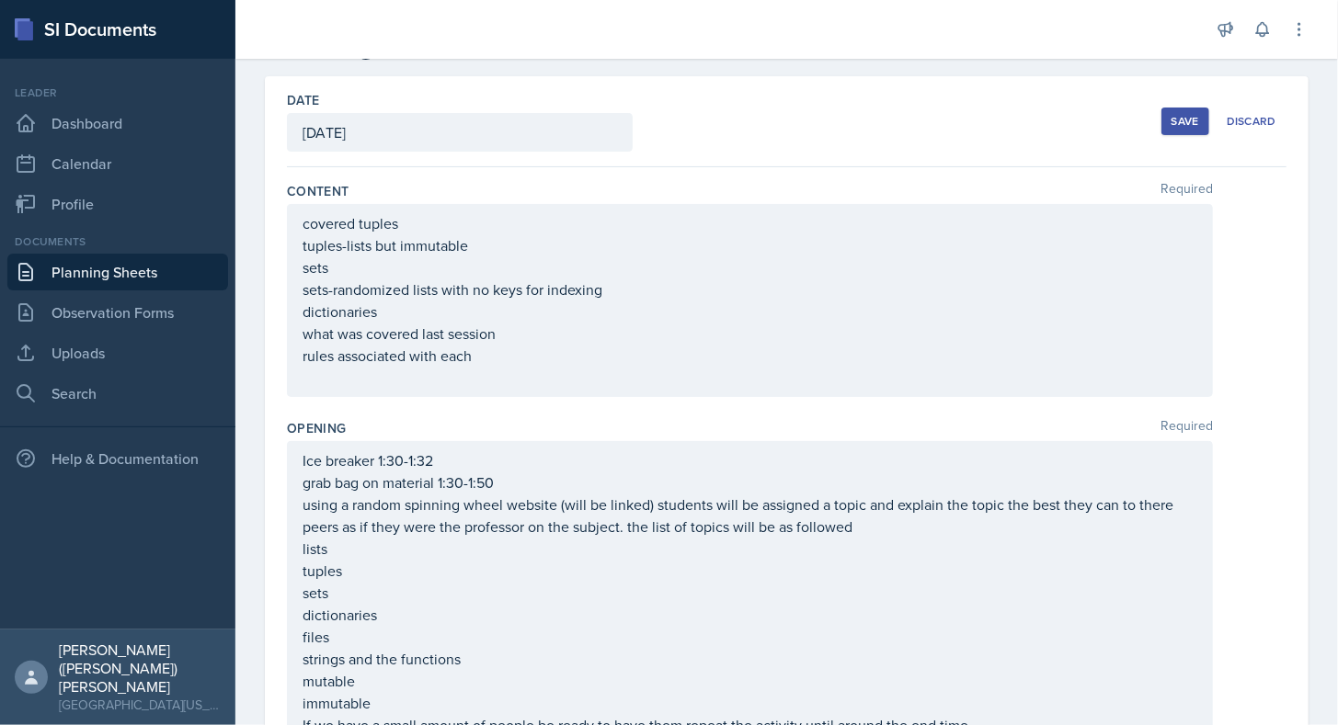
scroll to position [0, 0]
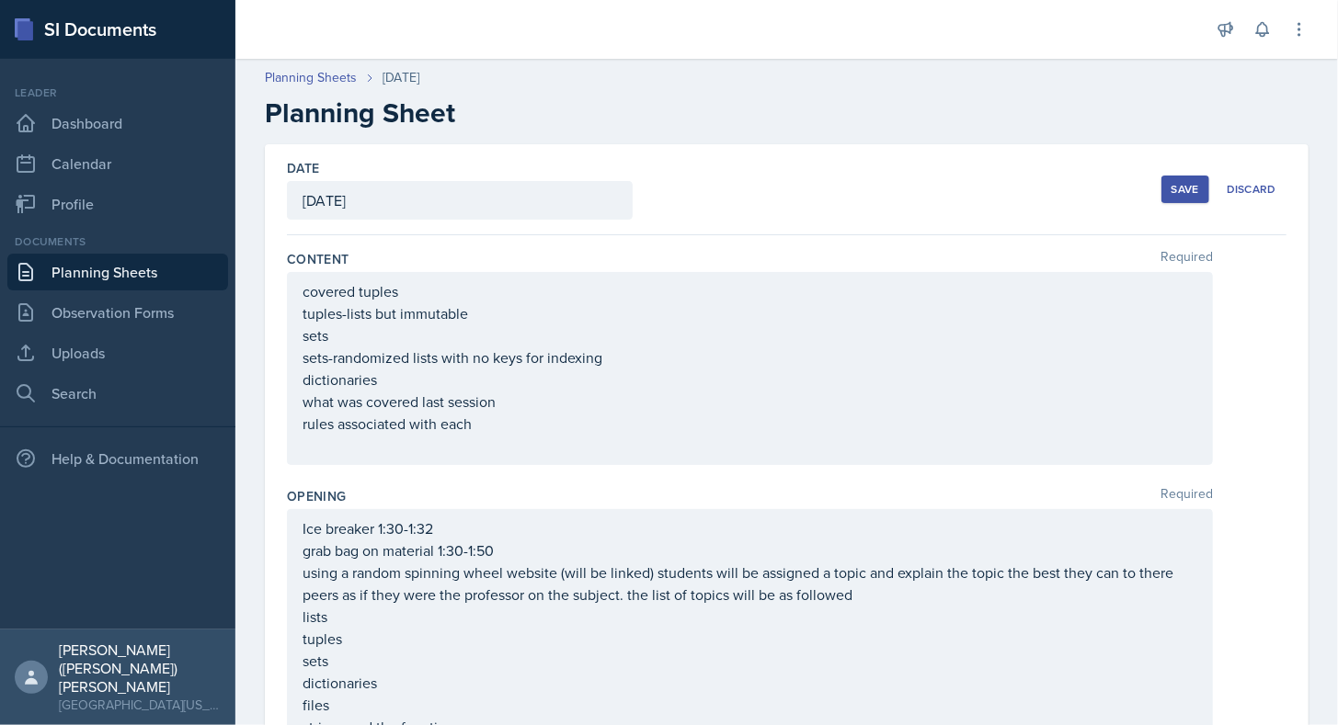
click at [1185, 183] on div "Save" at bounding box center [1185, 189] width 28 height 15
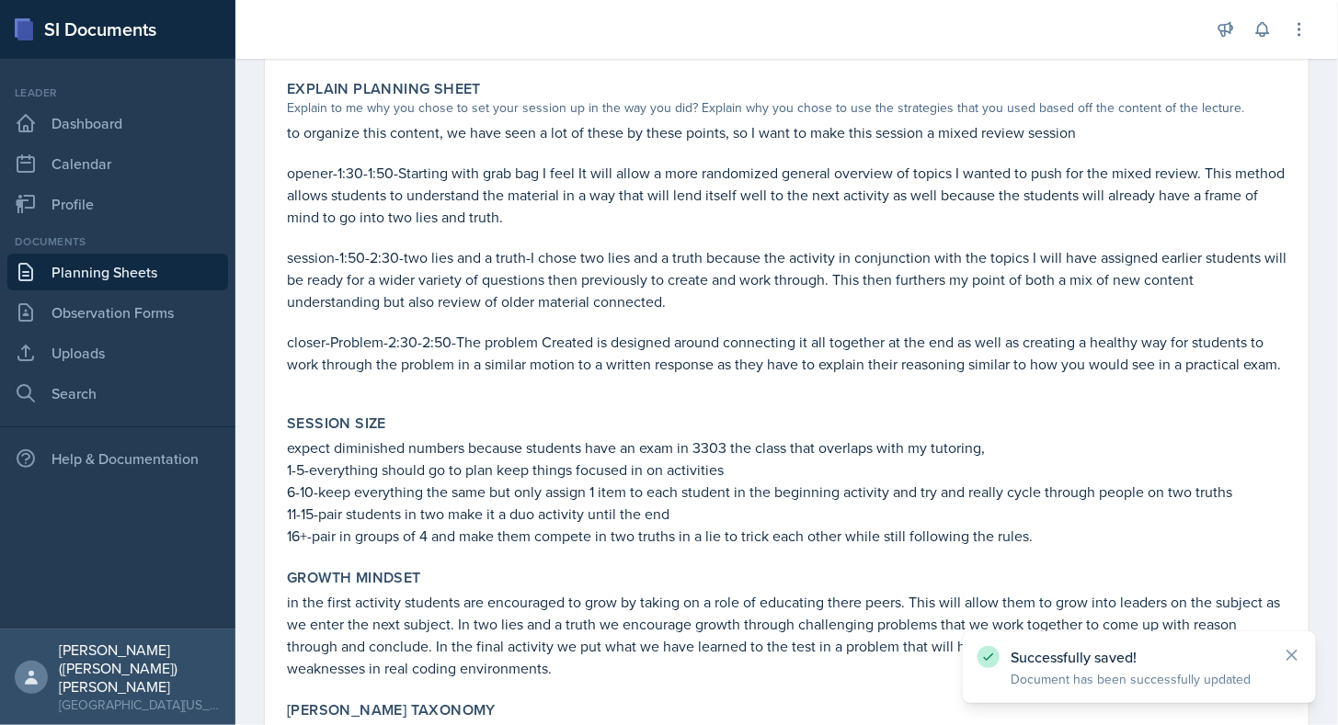
scroll to position [1648, 0]
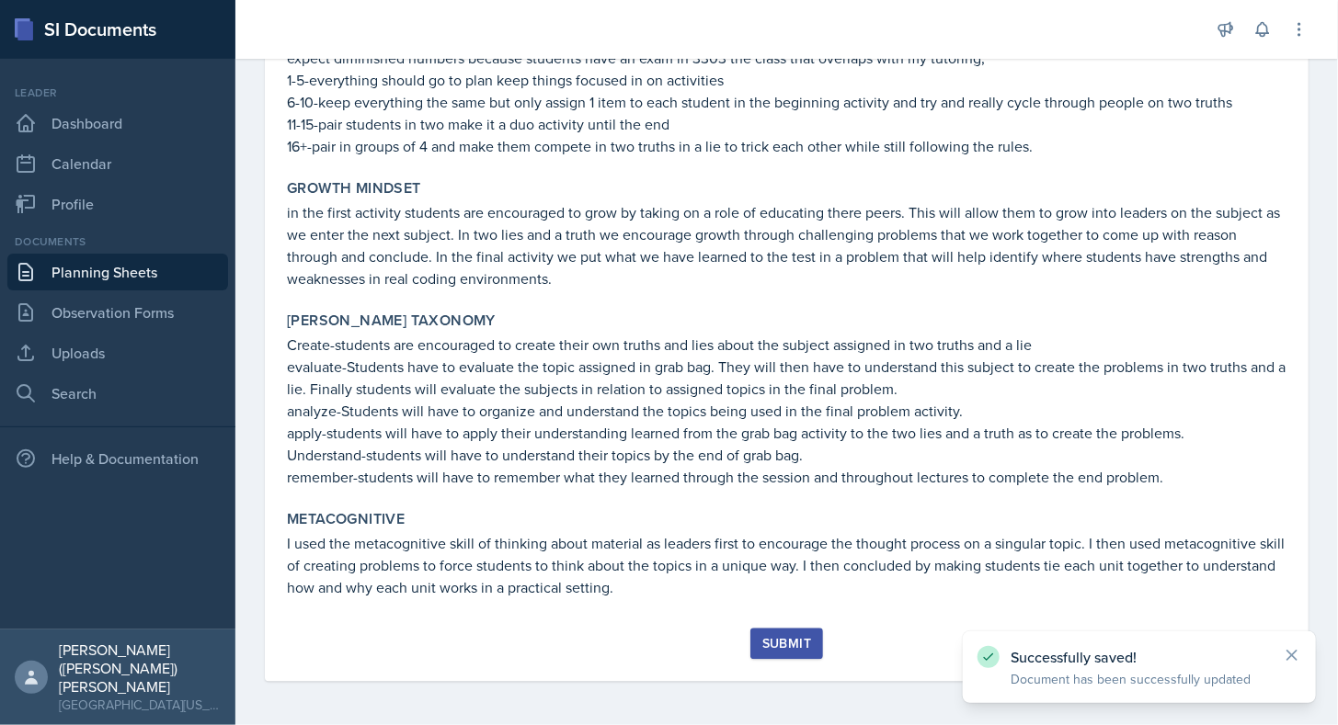
click at [781, 653] on button "Submit" at bounding box center [786, 643] width 73 height 31
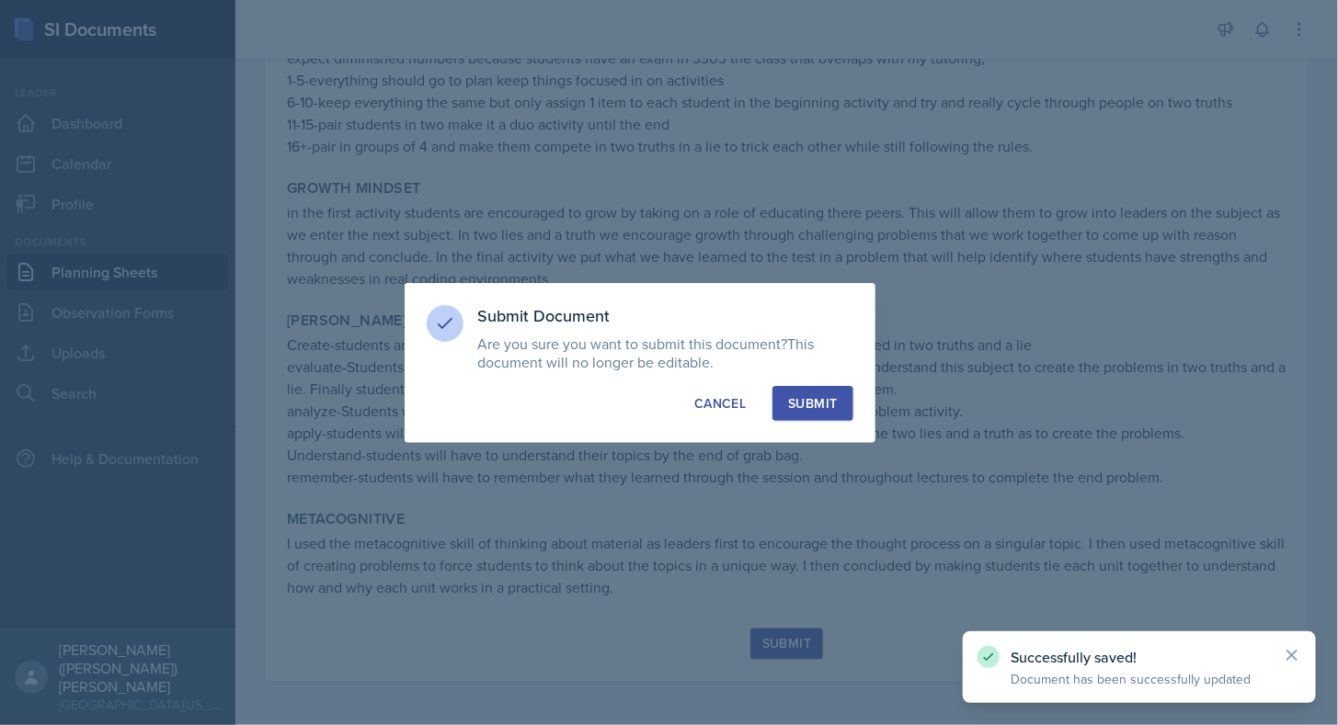
click at [828, 413] on button "Submit" at bounding box center [812, 403] width 80 height 35
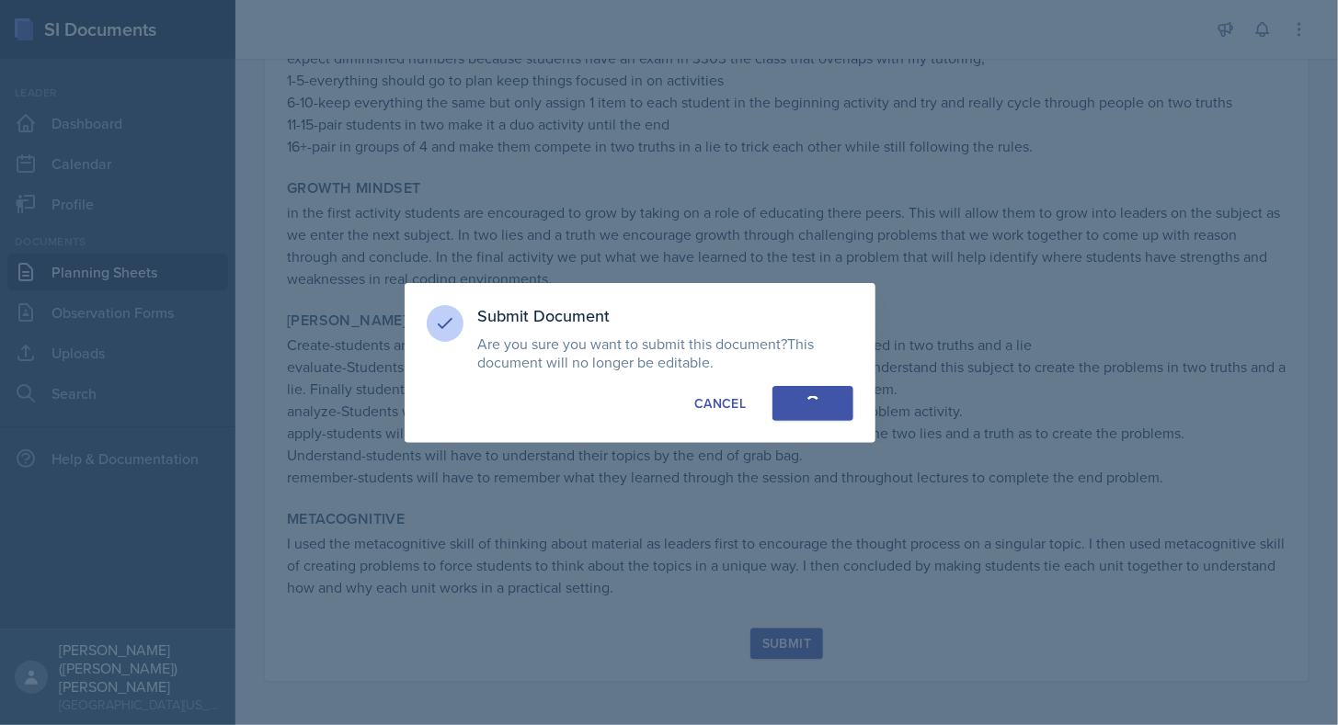
scroll to position [1596, 0]
